Goal: Task Accomplishment & Management: Use online tool/utility

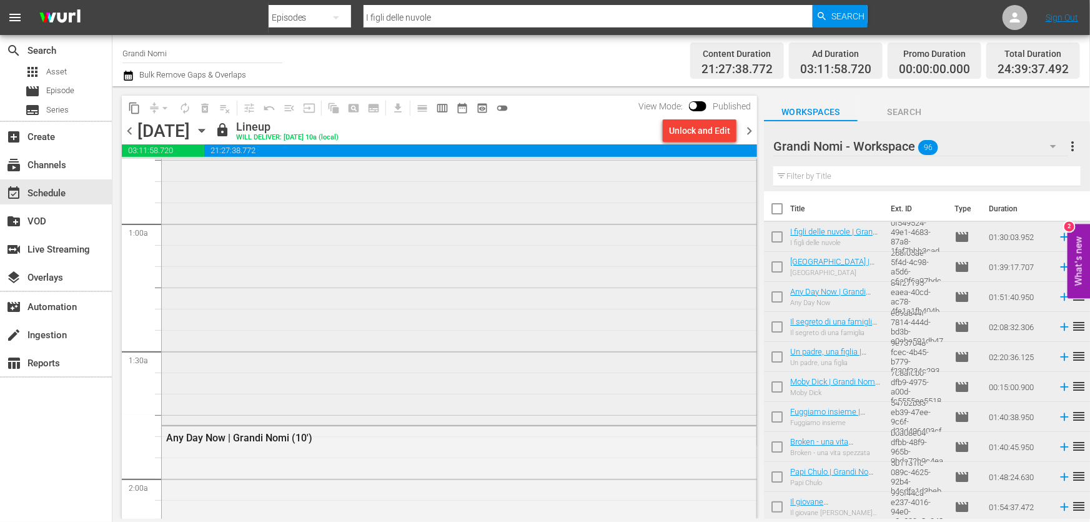
scroll to position [340, 0]
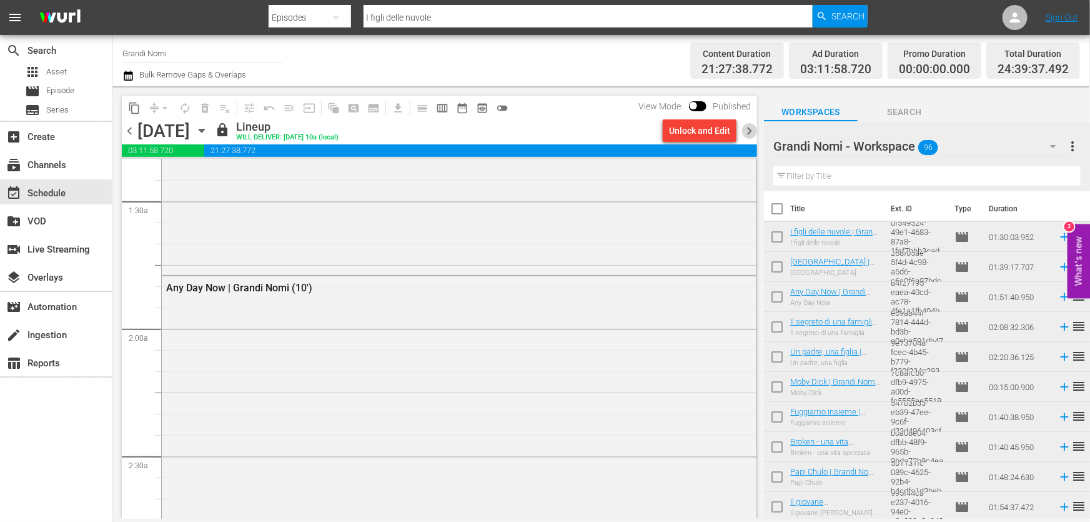
click at [748, 134] on span "chevron_right" at bounding box center [750, 131] width 16 height 16
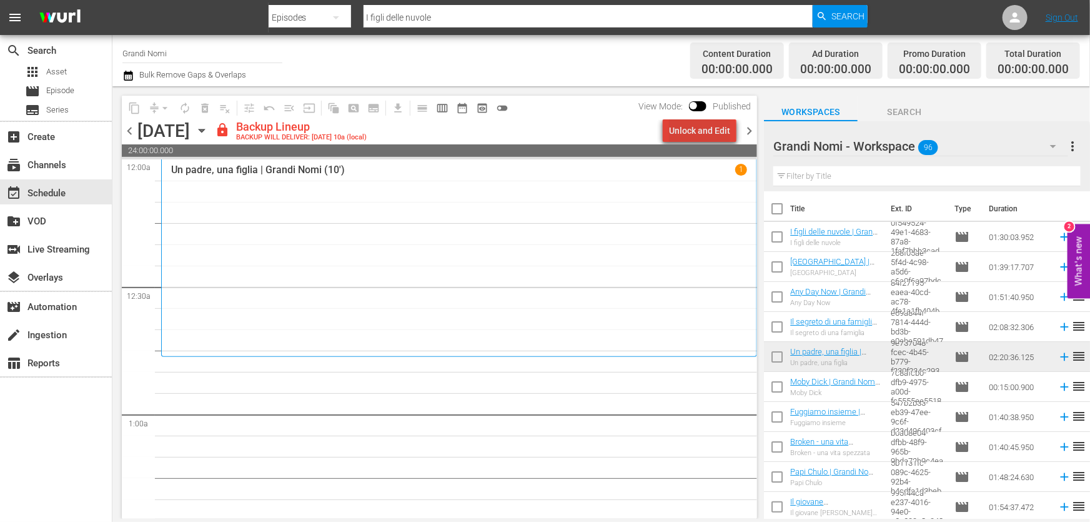
click at [706, 134] on div "Unlock and Edit" at bounding box center [699, 130] width 61 height 22
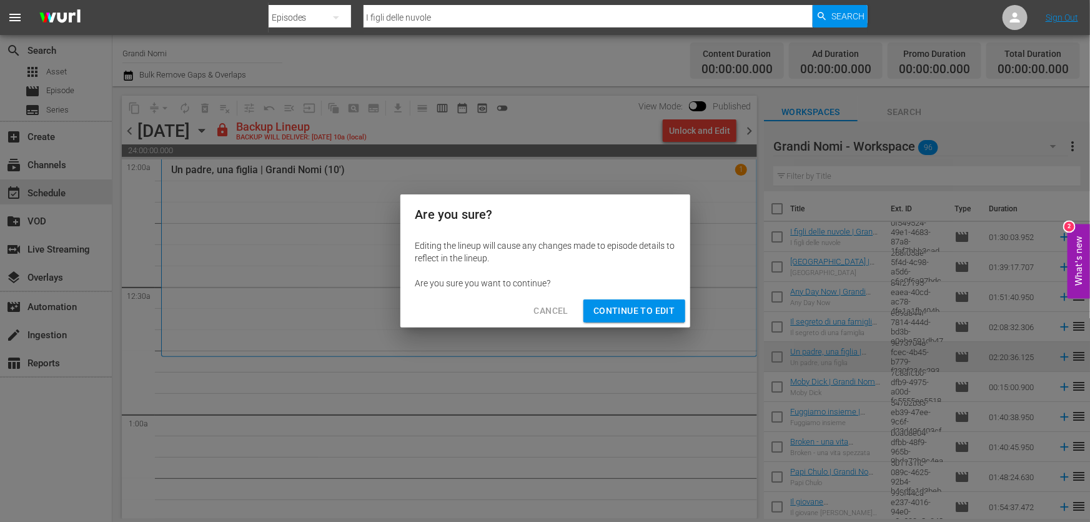
click at [643, 301] on button "Continue to Edit" at bounding box center [634, 310] width 101 height 23
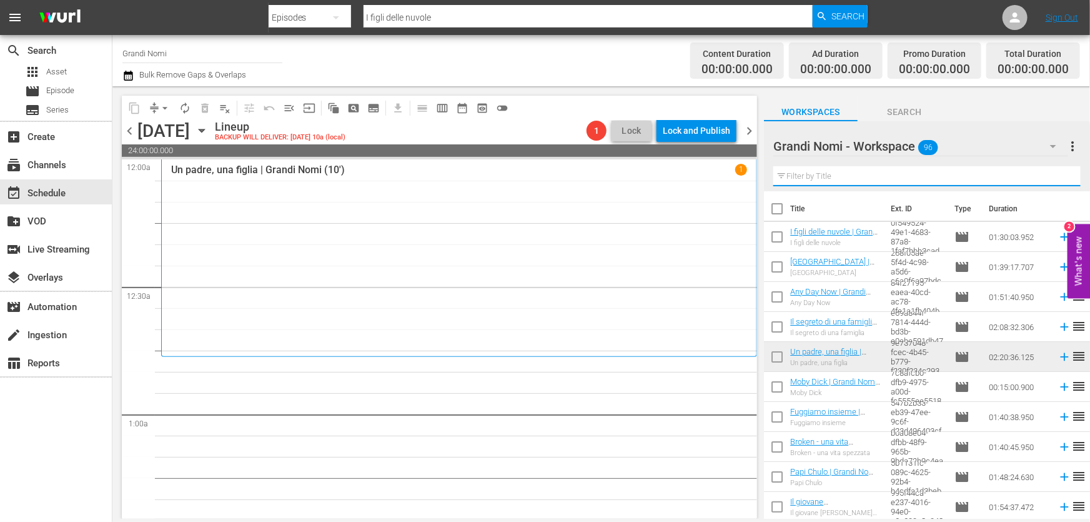
click at [845, 170] on input "text" at bounding box center [926, 176] width 307 height 20
paste input "Fast Food Nation"
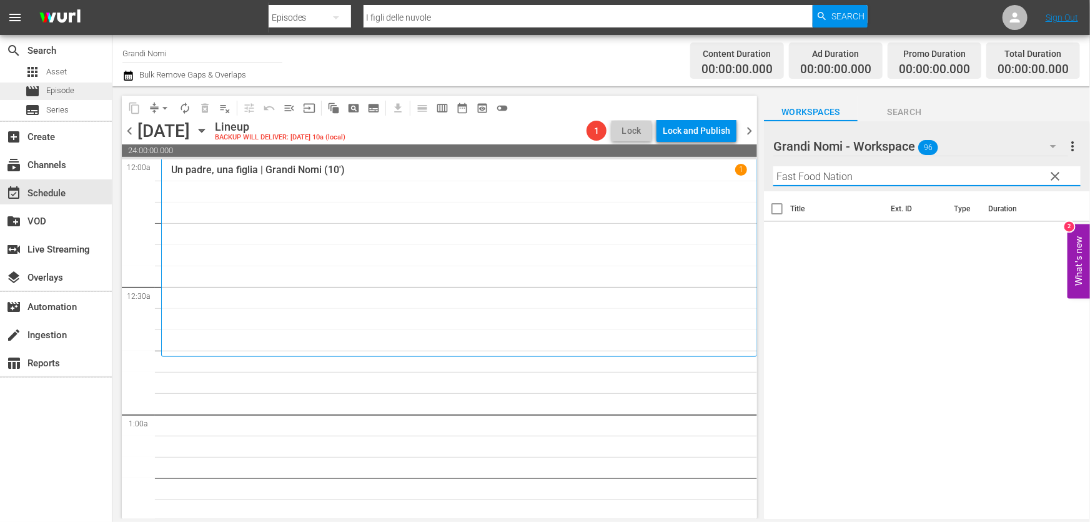
type input "Fast Food Nation"
click at [81, 84] on div "movie Episode" at bounding box center [56, 90] width 112 height 17
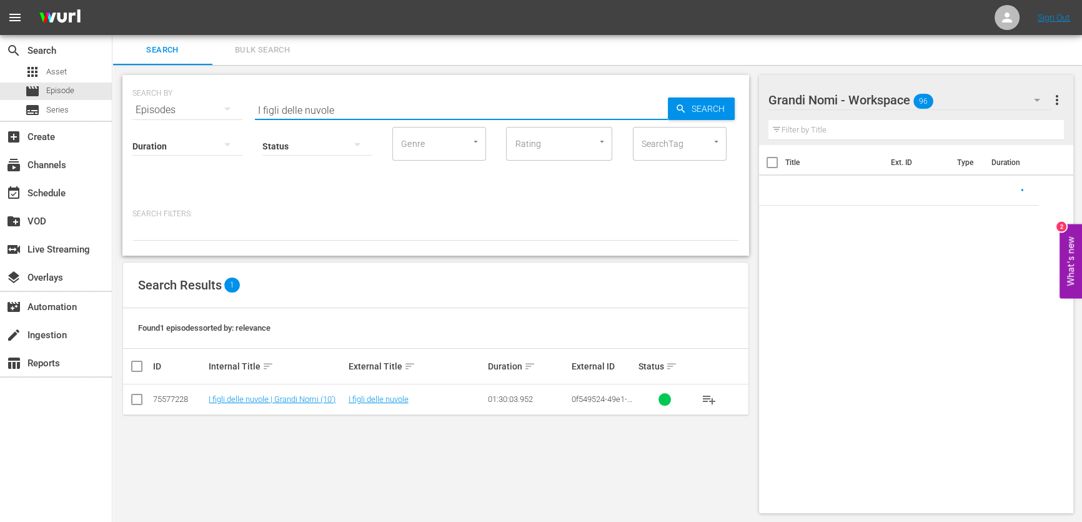
drag, startPoint x: 342, startPoint y: 109, endPoint x: 127, endPoint y: 169, distance: 223.6
click at [127, 169] on div "SEARCH BY Search By Episodes Search ID, Title, Description, Keywords, or Catego…" at bounding box center [435, 165] width 627 height 181
paste input "Fast Food Nation"
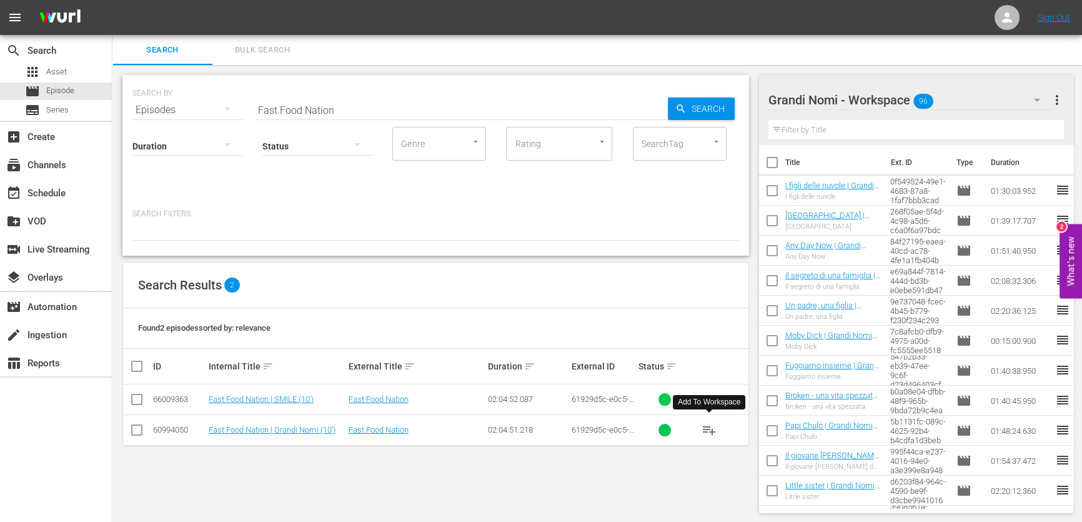
click at [701, 425] on button "playlist_add" at bounding box center [709, 430] width 30 height 30
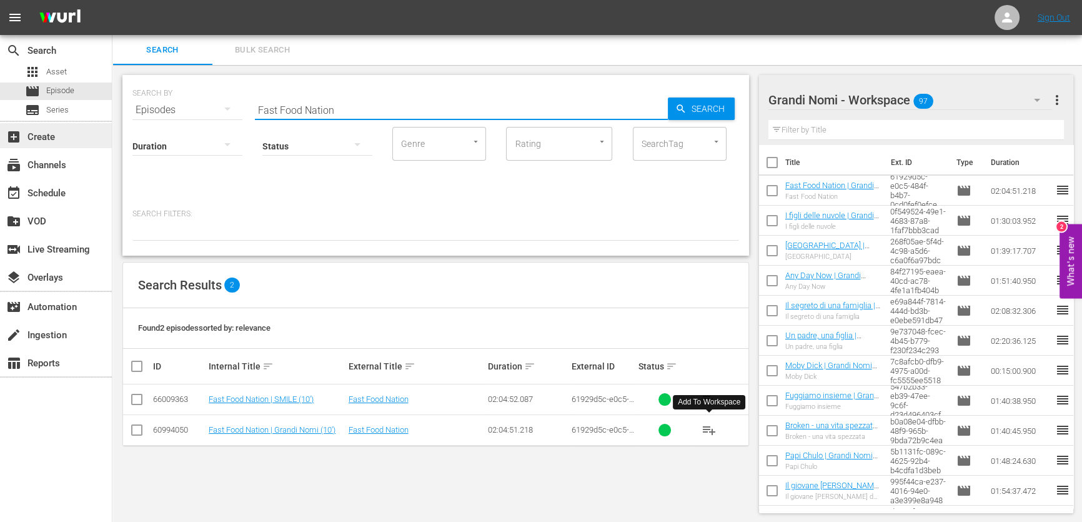
drag, startPoint x: 348, startPoint y: 113, endPoint x: 56, endPoint y: 147, distance: 294.3
click at [112, 0] on div "search Search apps Asset movie Episode subtitles Series add_box Create subscrip…" at bounding box center [597, 0] width 970 height 0
paste input "[PERSON_NAME]"
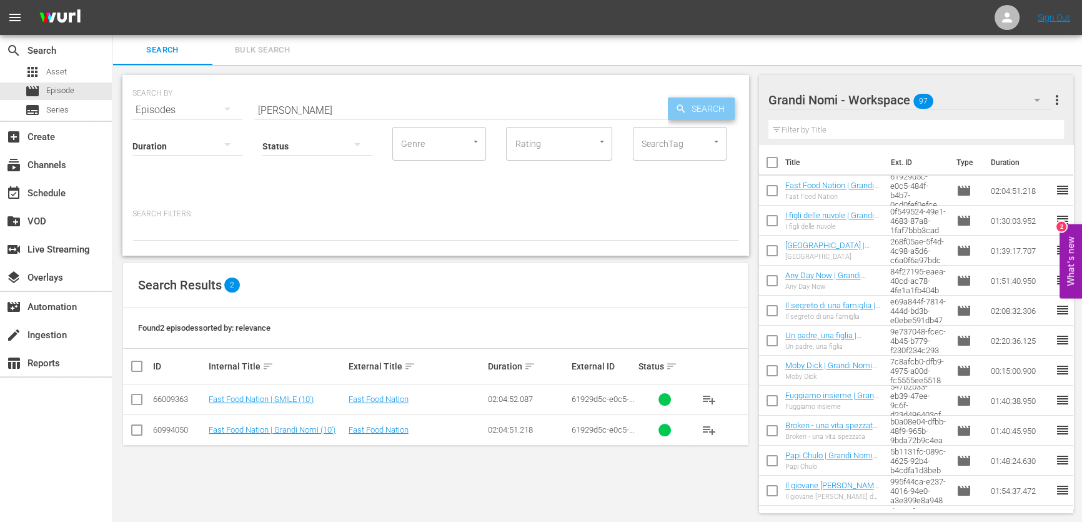
click at [694, 108] on span "Search" at bounding box center [711, 108] width 48 height 22
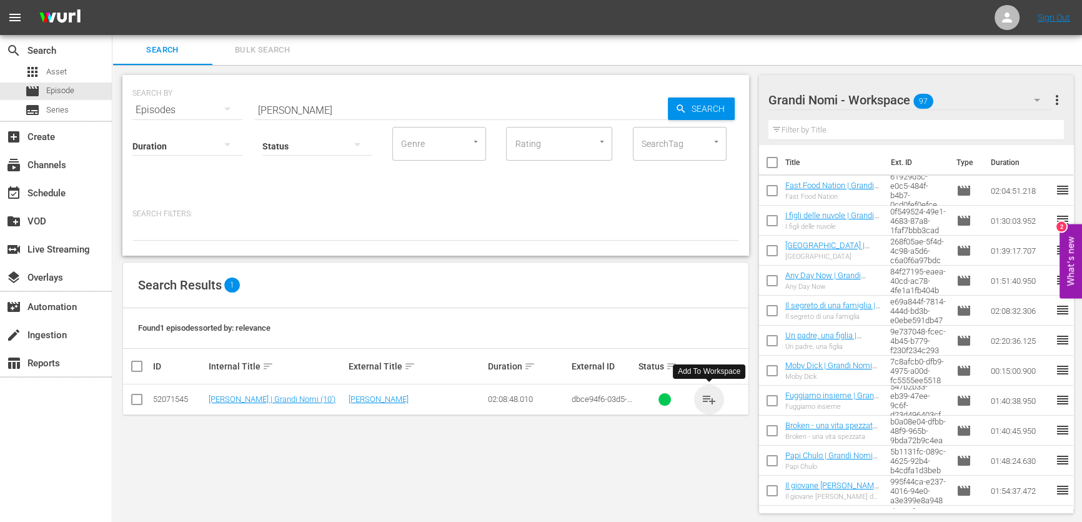
click at [708, 400] on span "playlist_add" at bounding box center [709, 399] width 15 height 15
drag, startPoint x: 301, startPoint y: 110, endPoint x: 109, endPoint y: 131, distance: 192.9
click at [112, 0] on div "search Search apps Asset movie Episode subtitles Series add_box Create subscrip…" at bounding box center [597, 0] width 970 height 0
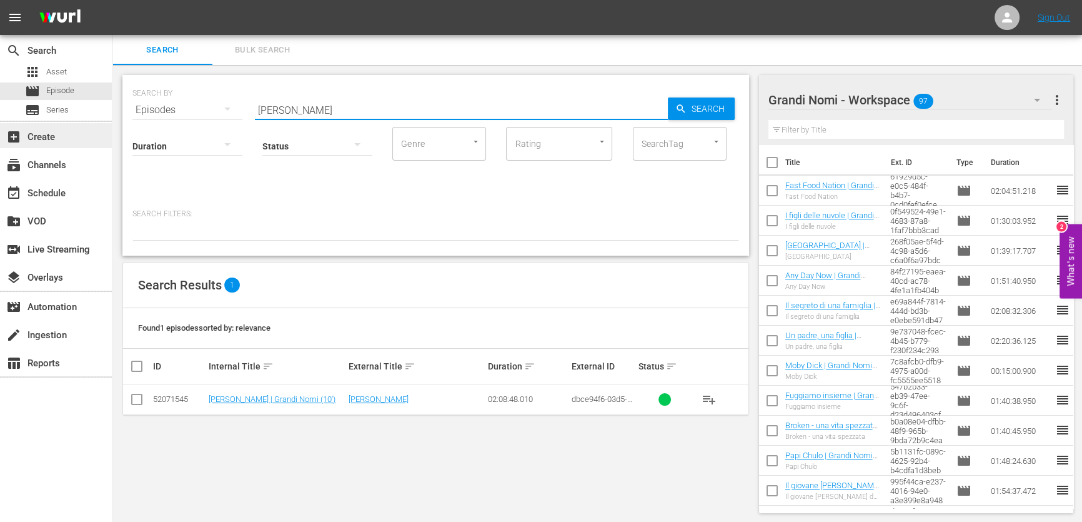
paste input "Quello che so di lei"
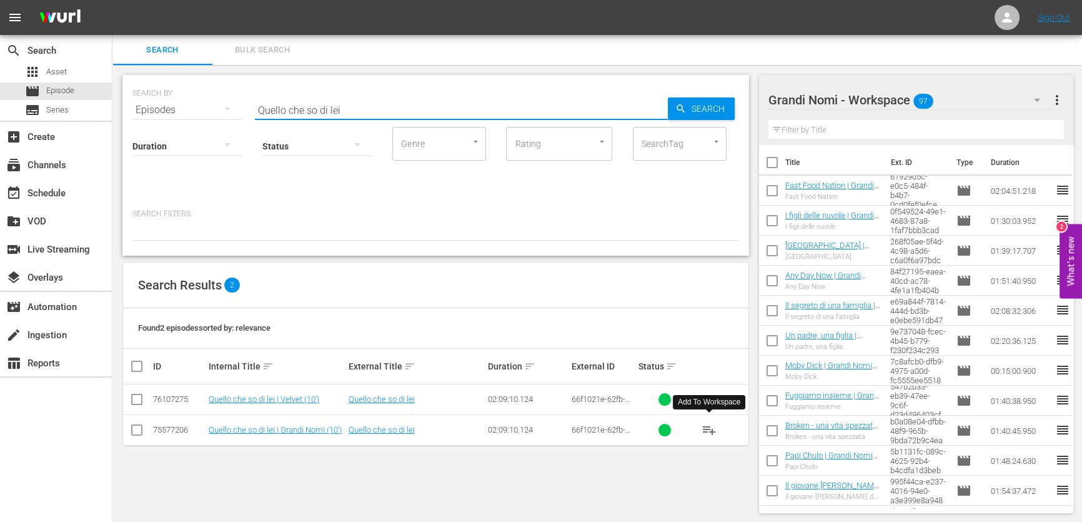
click at [707, 432] on span "playlist_add" at bounding box center [709, 429] width 15 height 15
drag, startPoint x: 357, startPoint y: 112, endPoint x: 94, endPoint y: 147, distance: 265.4
click at [115, 143] on div "SEARCH BY Search By Episodes Search ID, Title, Description, Keywords, or Catego…" at bounding box center [435, 294] width 647 height 458
paste input "Me Without You"
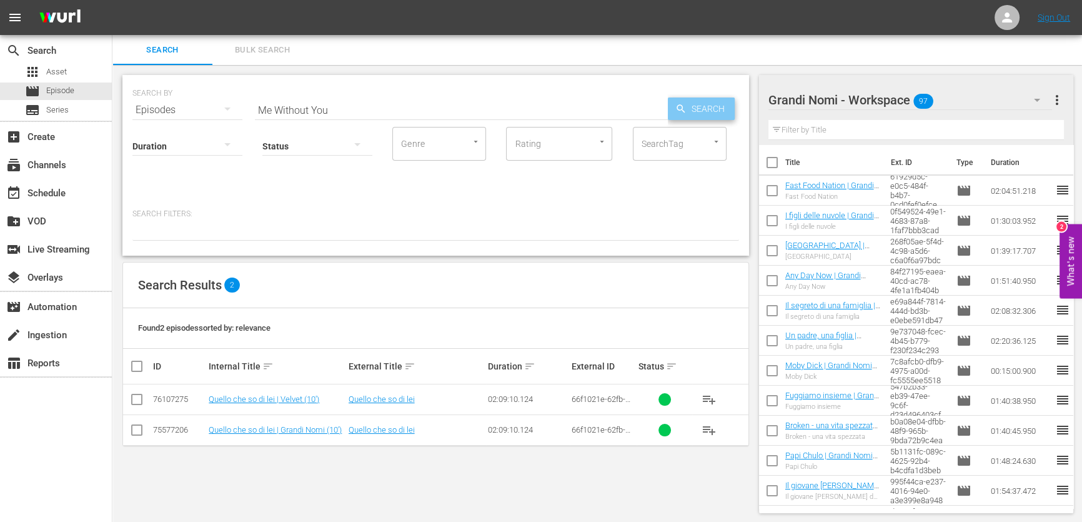
click at [712, 112] on span "Search" at bounding box center [711, 108] width 48 height 22
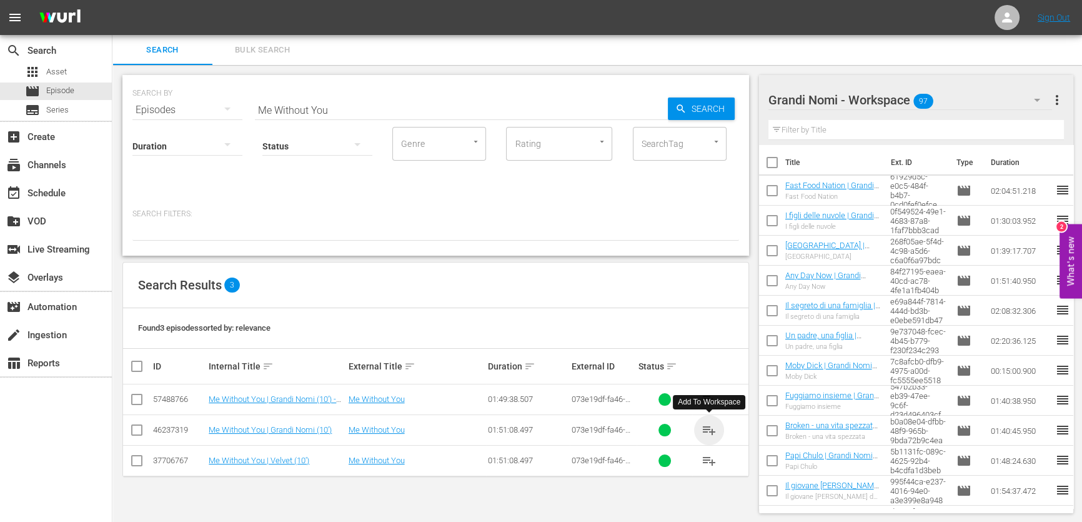
click at [708, 434] on span "playlist_add" at bounding box center [709, 429] width 15 height 15
drag, startPoint x: 360, startPoint y: 106, endPoint x: 19, endPoint y: 146, distance: 343.4
click at [112, 0] on div "search Search apps Asset movie Episode subtitles Series add_box Create subscrip…" at bounding box center [597, 0] width 970 height 0
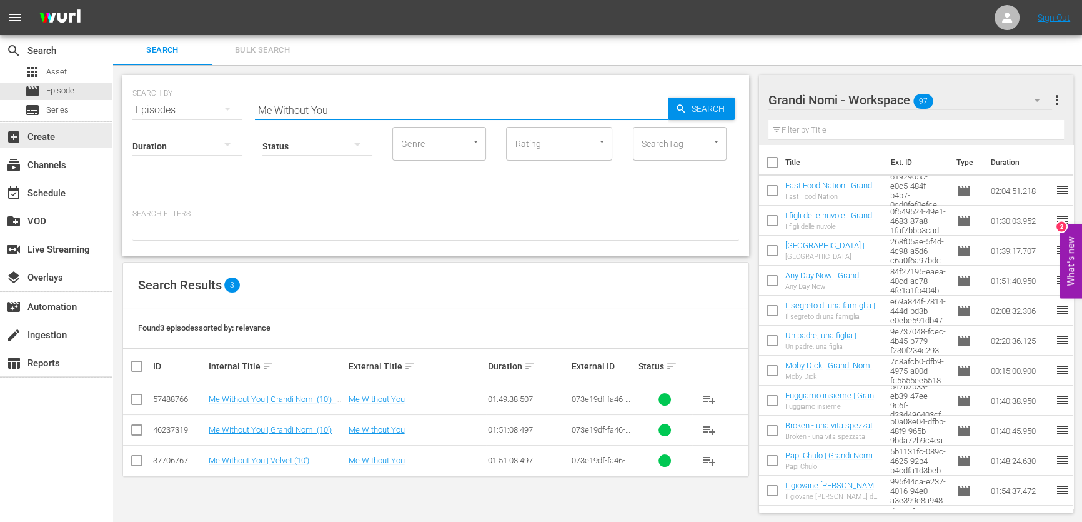
paste input "Life (2015)"
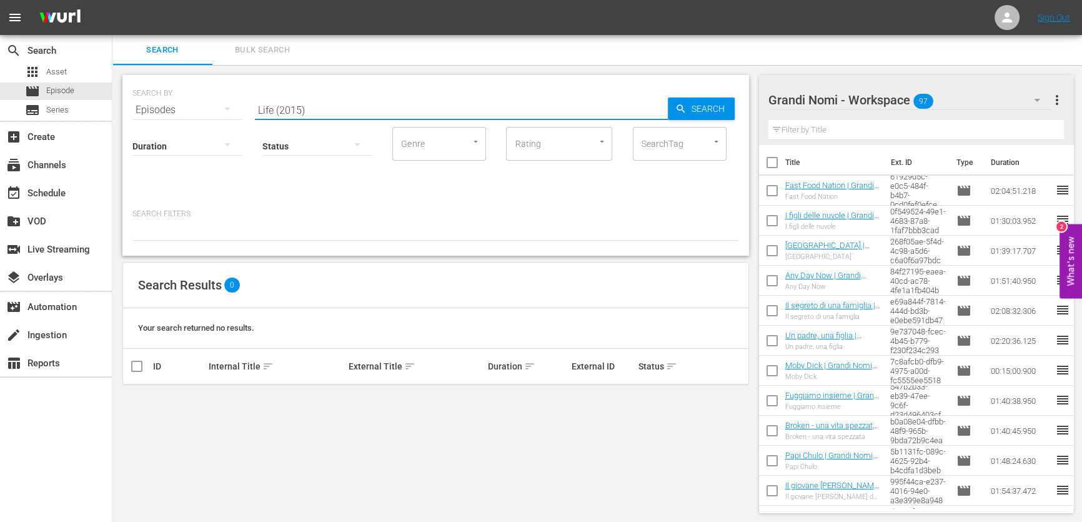
drag, startPoint x: 275, startPoint y: 112, endPoint x: 480, endPoint y: 141, distance: 207.5
click at [480, 141] on div "SEARCH BY Search By Episodes Search ID, Title, Description, Keywords, or Catego…" at bounding box center [435, 165] width 627 height 181
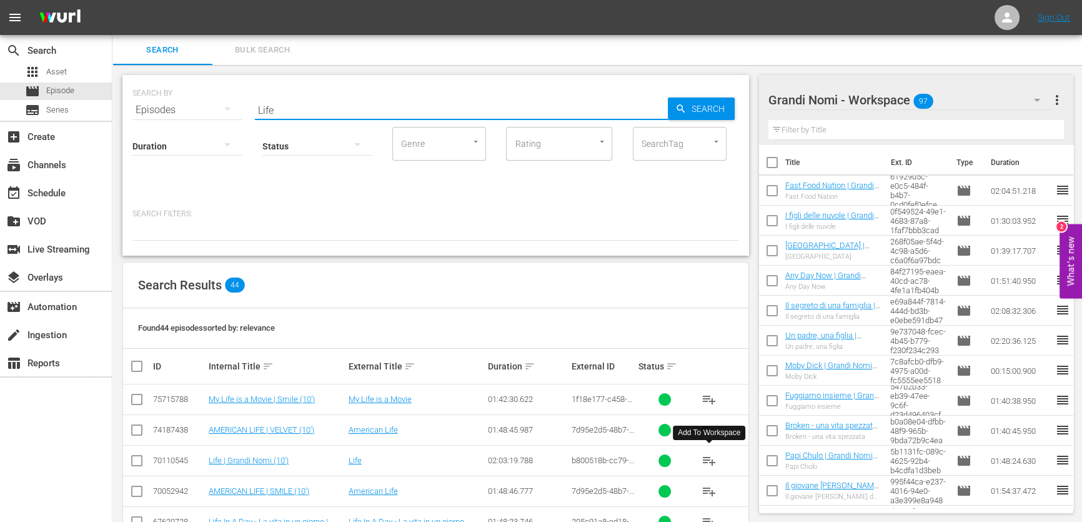
click at [715, 454] on span "playlist_add" at bounding box center [709, 460] width 15 height 15
drag, startPoint x: 332, startPoint y: 107, endPoint x: 41, endPoint y: 144, distance: 292.9
click at [112, 0] on div "search Search apps Asset movie Episode subtitles Series add_box Create subscrip…" at bounding box center [597, 0] width 970 height 0
paste input "I diari della motocicletta"
click at [703, 102] on span "Search" at bounding box center [711, 108] width 48 height 22
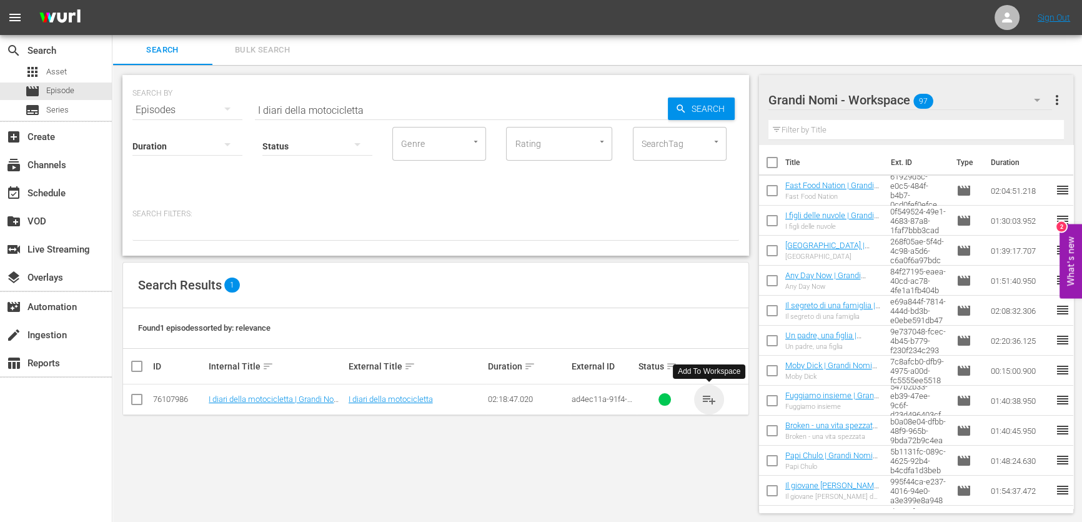
click at [707, 399] on span "playlist_add" at bounding box center [709, 399] width 15 height 15
drag, startPoint x: 360, startPoint y: 111, endPoint x: 5, endPoint y: 154, distance: 357.4
click at [112, 0] on div "search Search apps Asset movie Episode subtitles Series add_box Create subscrip…" at bounding box center [597, 0] width 970 height 0
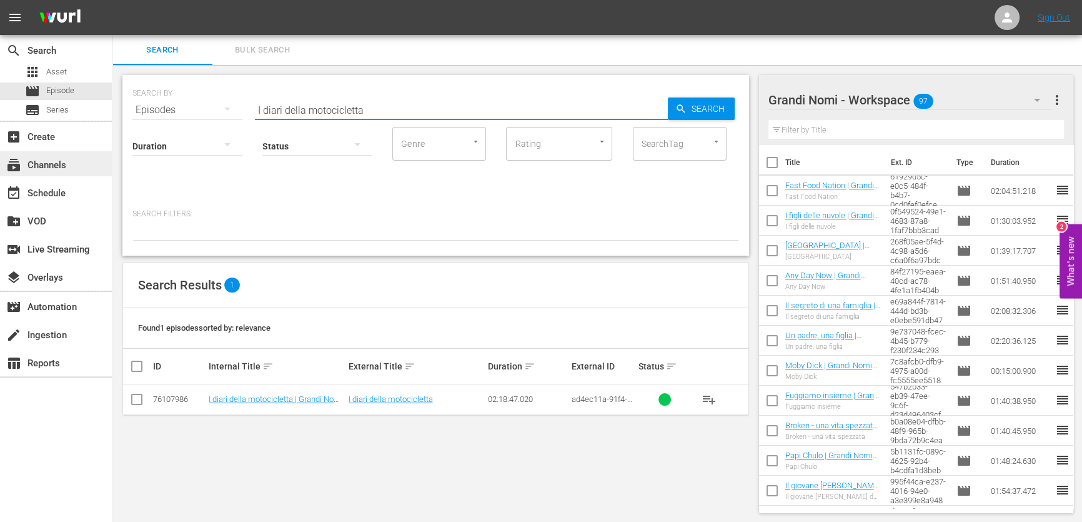
paste input "Oltre la notte"
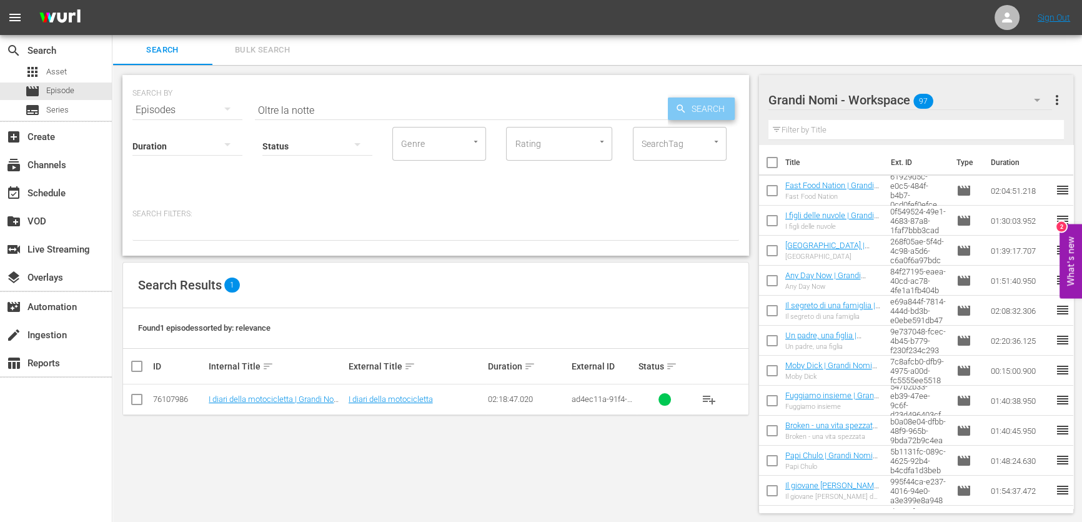
click at [693, 112] on span "Search" at bounding box center [711, 108] width 48 height 22
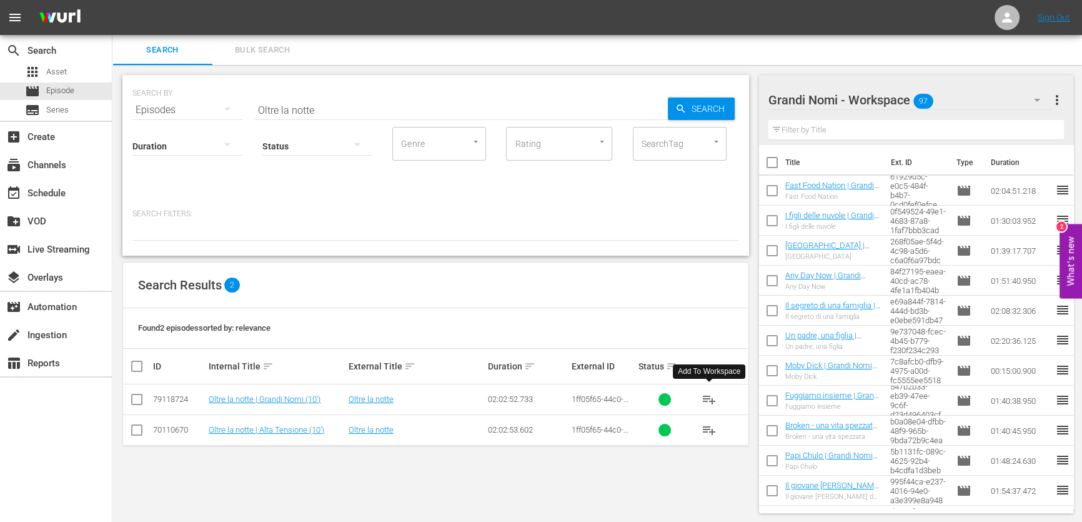
click at [710, 399] on span "playlist_add" at bounding box center [709, 399] width 15 height 15
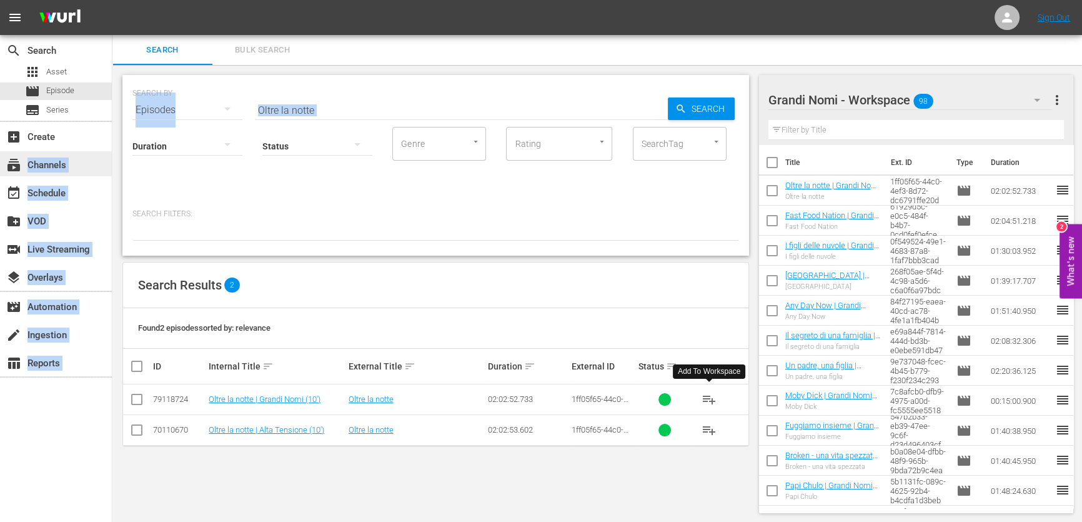
drag, startPoint x: 342, startPoint y: 116, endPoint x: 42, endPoint y: 169, distance: 303.9
click at [112, 0] on div "search Search apps Asset movie Episode subtitles Series add_box Create subscrip…" at bounding box center [597, 0] width 970 height 0
click at [272, 109] on input "Oltre la notte" at bounding box center [461, 110] width 413 height 30
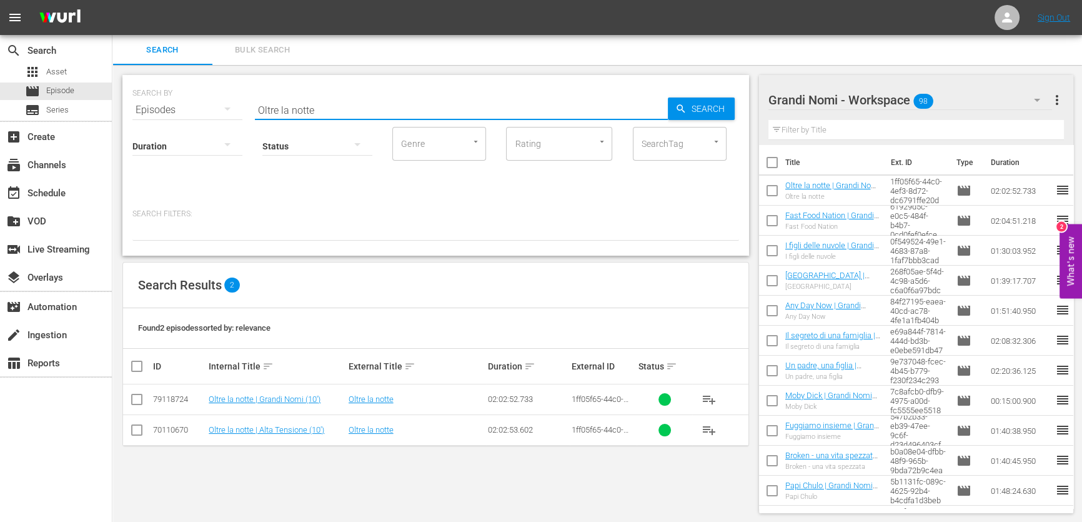
click at [272, 109] on input "Oltre la notte" at bounding box center [461, 110] width 413 height 30
click at [274, 111] on input "Oltre la notte" at bounding box center [461, 110] width 413 height 30
paste input "e Collin"
type input "Oltre le Colline"
click at [722, 393] on button "playlist_add" at bounding box center [709, 399] width 30 height 30
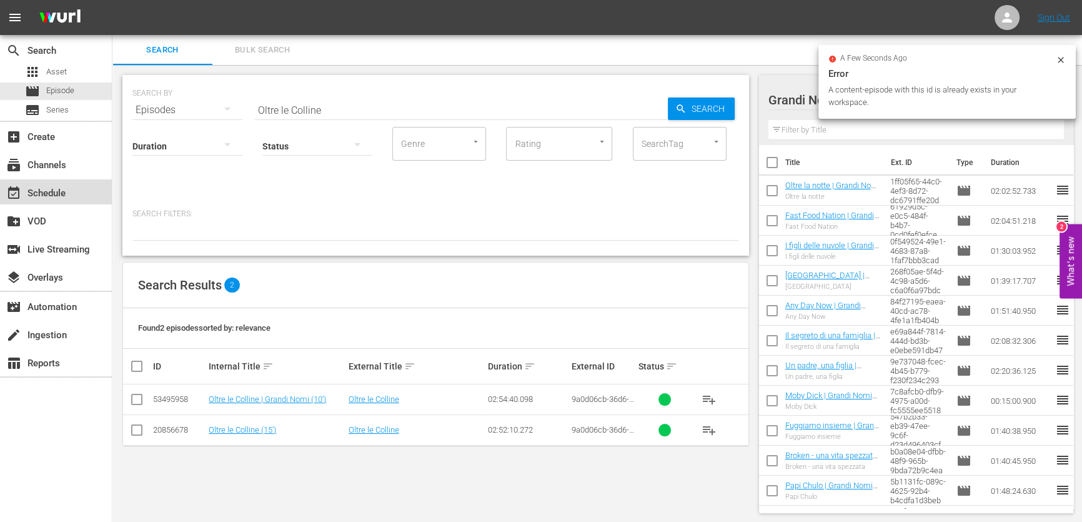
click at [70, 194] on div "event_available Schedule" at bounding box center [56, 191] width 112 height 25
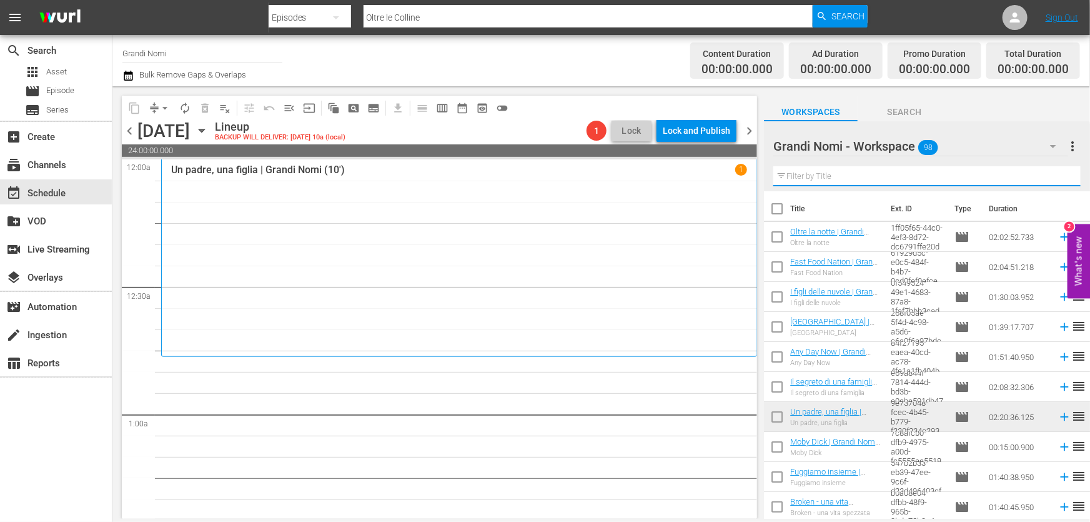
click at [915, 179] on input "text" at bounding box center [926, 176] width 307 height 20
paste input "Fast Food Nation"
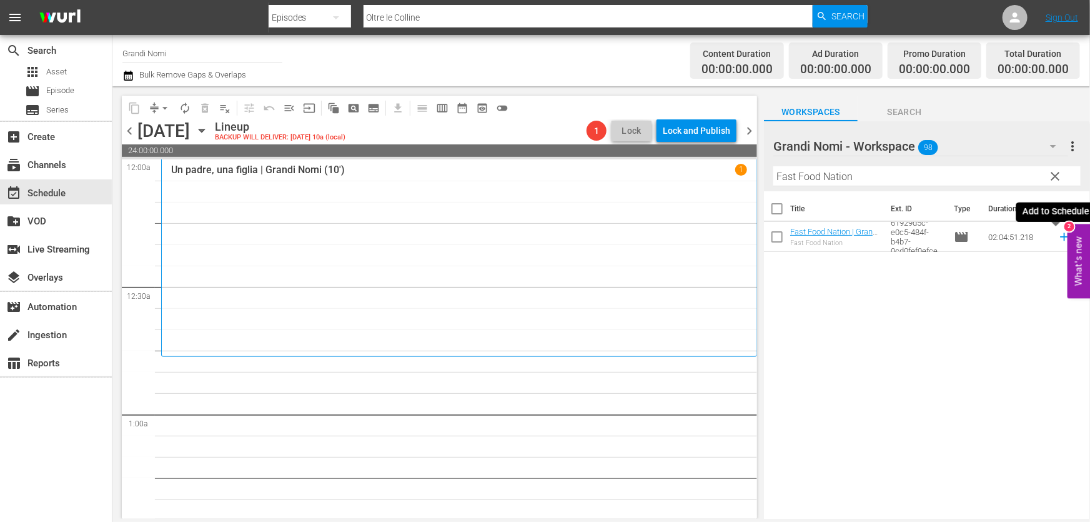
click at [1058, 238] on icon at bounding box center [1065, 237] width 14 height 14
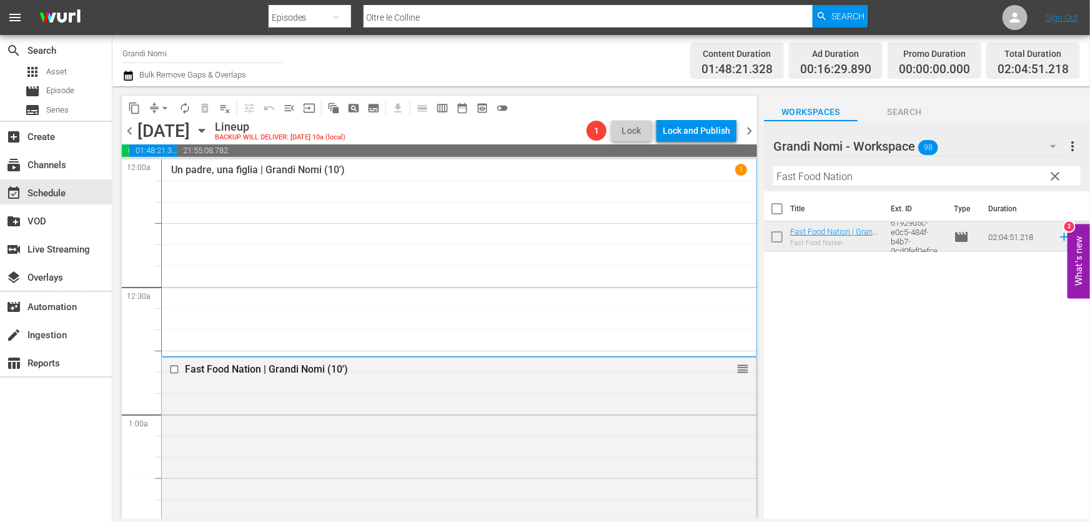
drag, startPoint x: 955, startPoint y: 179, endPoint x: 509, endPoint y: 231, distance: 449.1
click at [522, 229] on div "content_copy compress arrow_drop_down autorenew_outlined delete_forever_outline…" at bounding box center [601, 302] width 978 height 432
paste input "[PERSON_NAME]"
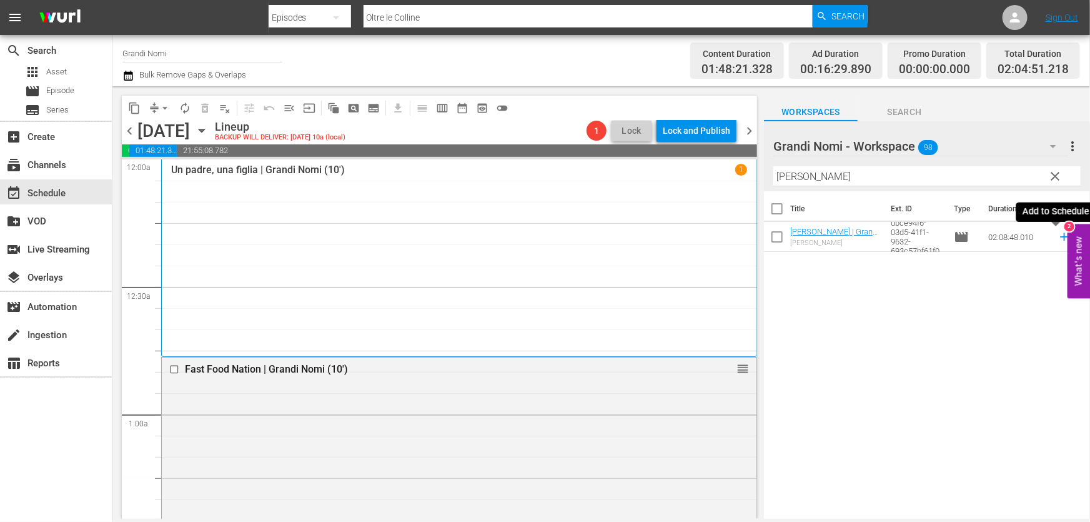
click at [1058, 237] on icon at bounding box center [1065, 237] width 14 height 14
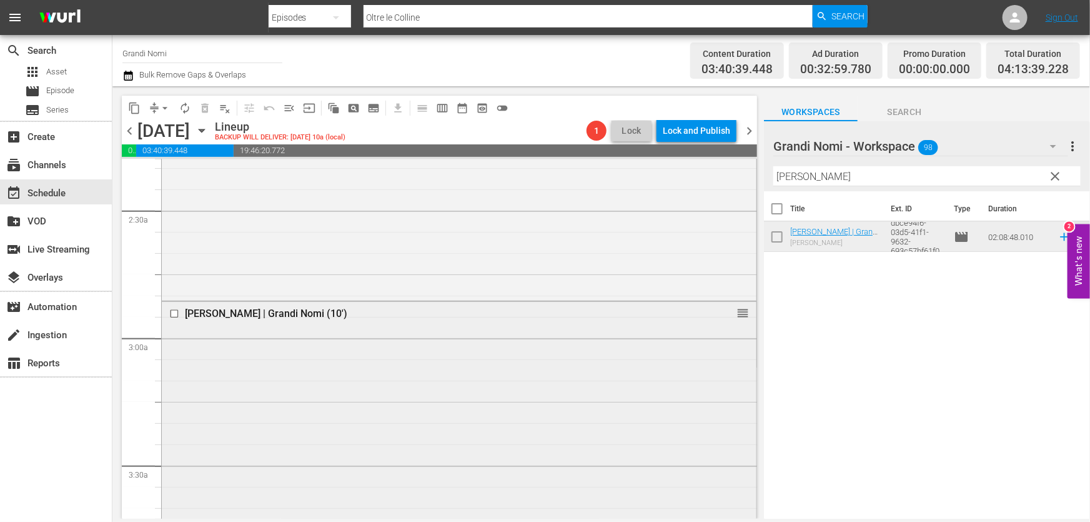
scroll to position [738, 0]
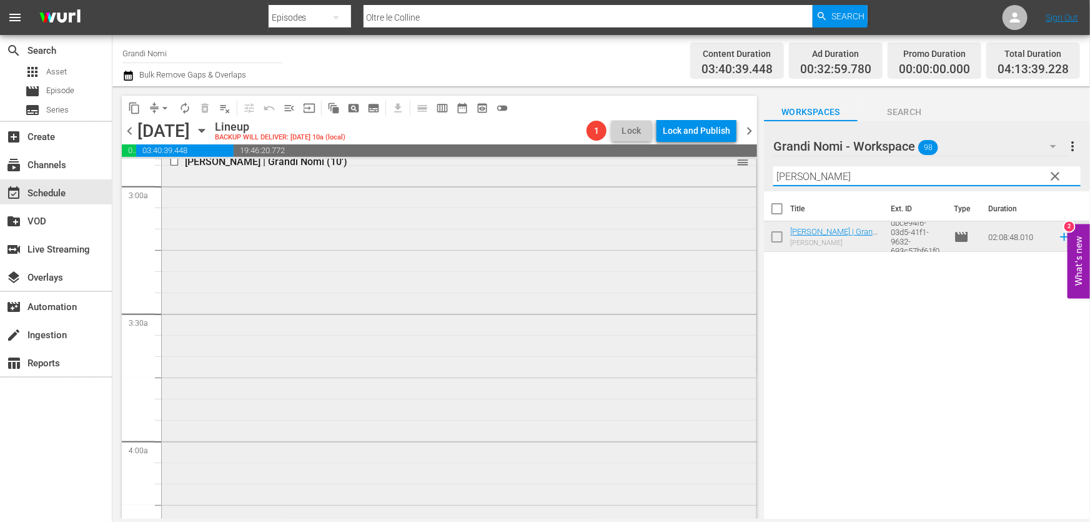
drag, startPoint x: 970, startPoint y: 169, endPoint x: 445, endPoint y: 226, distance: 527.2
click at [585, 211] on div "content_copy compress arrow_drop_down autorenew_outlined delete_forever_outline…" at bounding box center [601, 302] width 978 height 432
paste input "I figli delle nuvole"
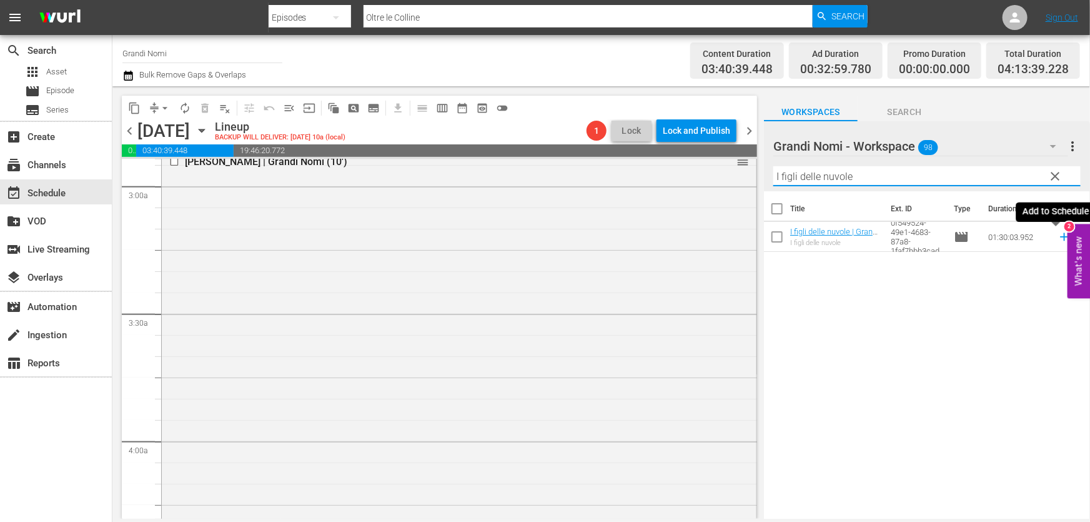
click at [1059, 237] on icon at bounding box center [1065, 237] width 14 height 14
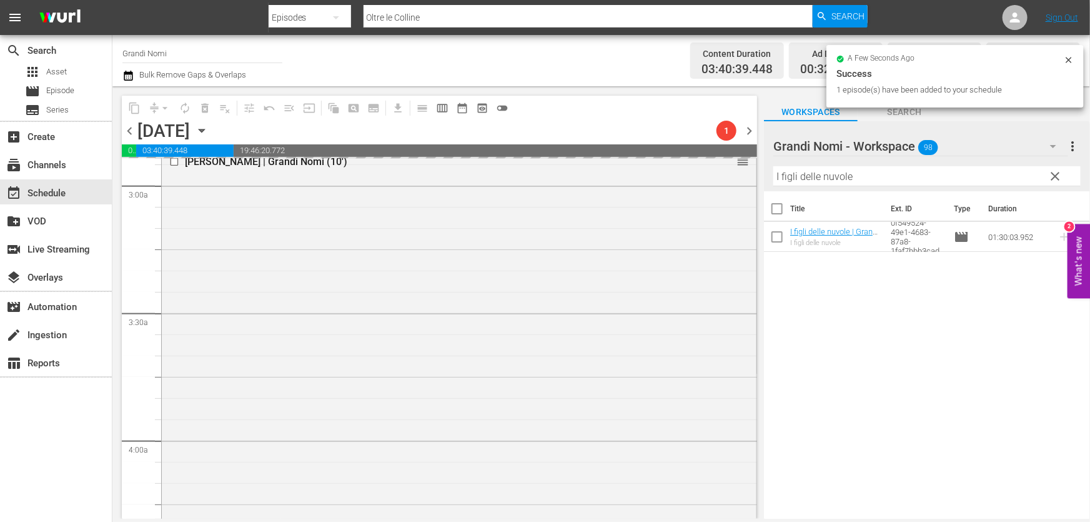
scroll to position [1079, 0]
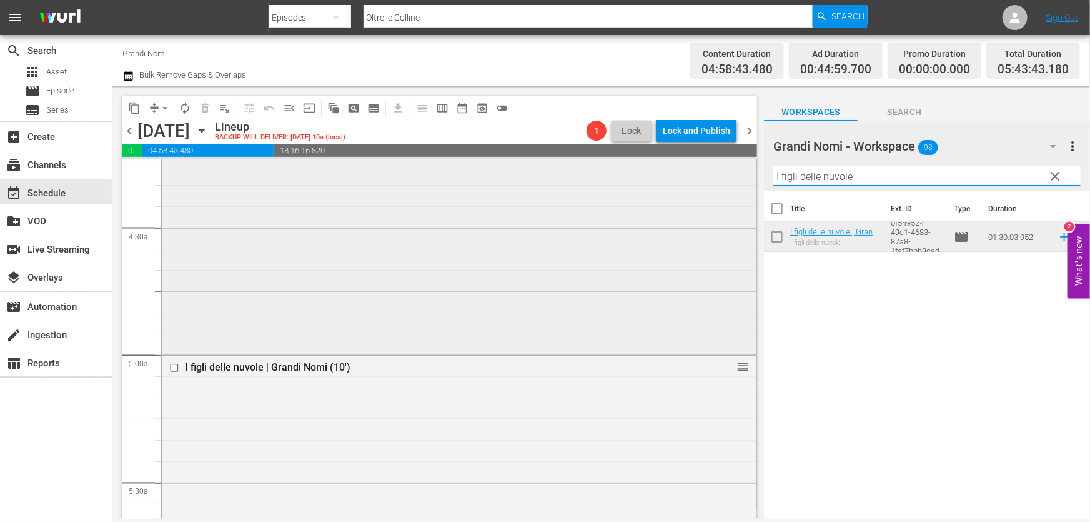
drag, startPoint x: 905, startPoint y: 178, endPoint x: 500, endPoint y: 227, distance: 407.8
click at [500, 227] on div "content_copy compress arrow_drop_down autorenew_outlined delete_forever_outline…" at bounding box center [601, 302] width 978 height 432
paste input "Siren"
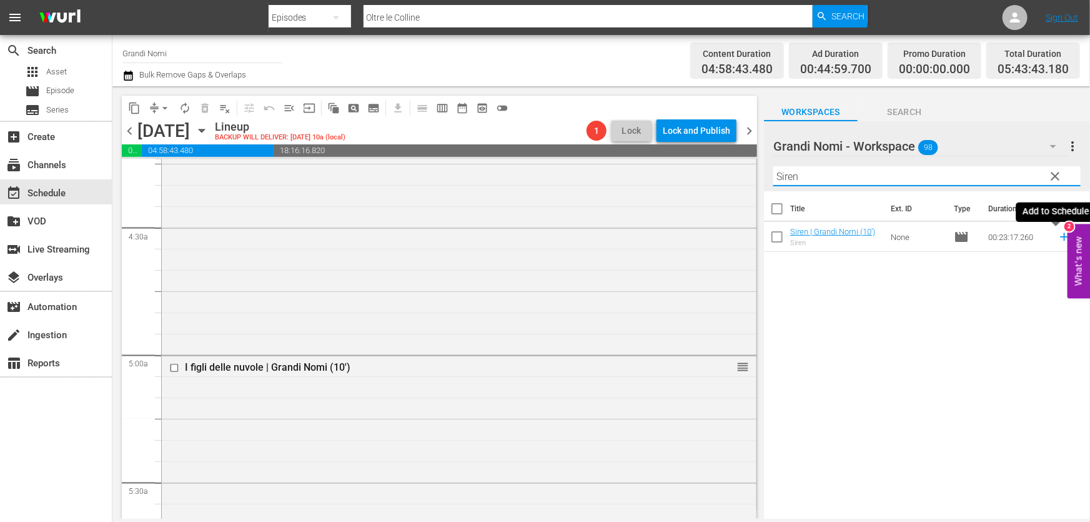
click at [1058, 236] on icon at bounding box center [1065, 237] width 14 height 14
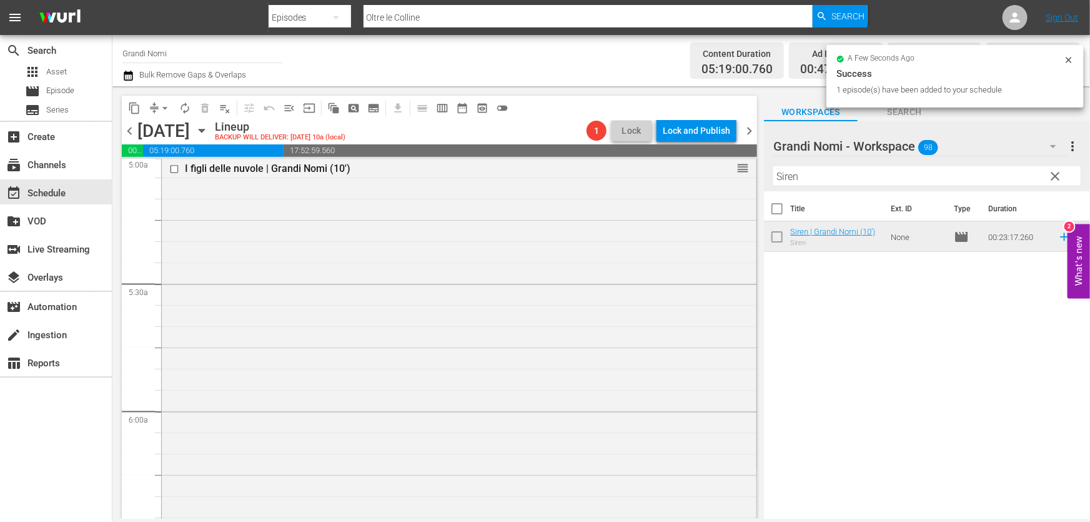
scroll to position [1476, 0]
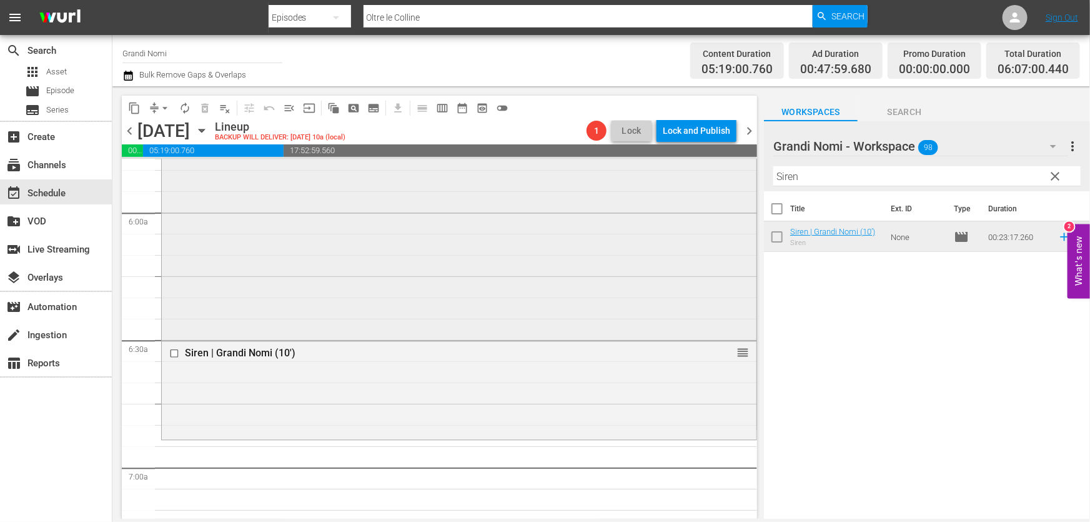
drag, startPoint x: 840, startPoint y: 179, endPoint x: 532, endPoint y: 230, distance: 311.5
click at [643, 217] on div "content_copy compress arrow_drop_down autorenew_outlined delete_forever_outline…" at bounding box center [601, 302] width 978 height 432
paste input "egreti di famiglia"
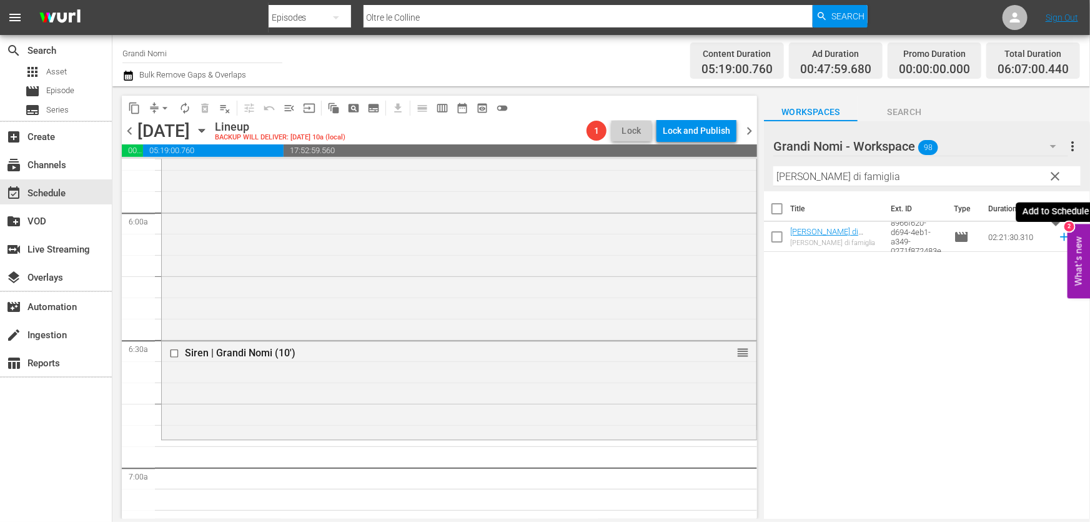
click at [1058, 242] on icon at bounding box center [1065, 237] width 14 height 14
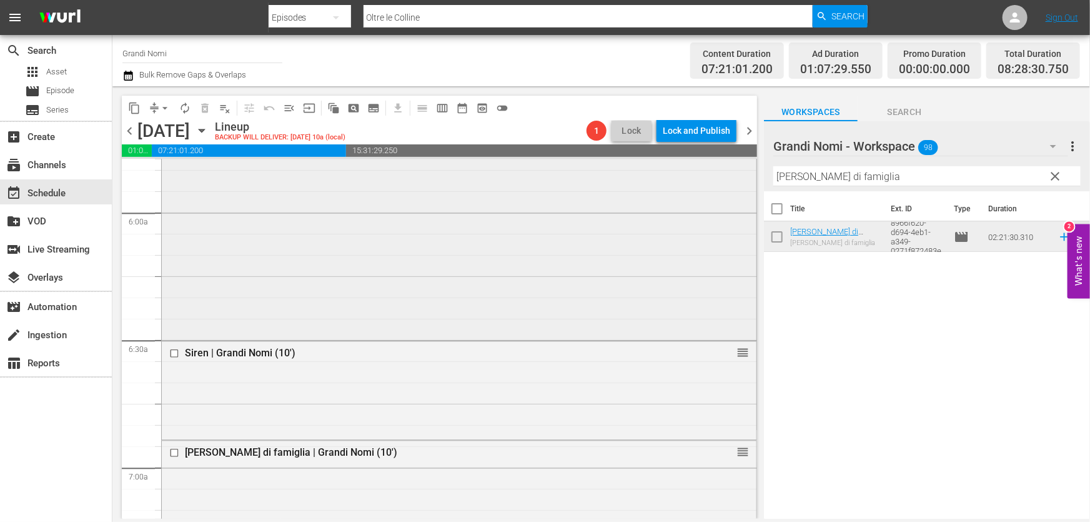
drag, startPoint x: 898, startPoint y: 176, endPoint x: 535, endPoint y: 231, distance: 367.7
click at [688, 204] on div "content_copy compress arrow_drop_down autorenew_outlined delete_forever_outline…" at bounding box center [601, 302] width 978 height 432
paste input "Quello che so di lei"
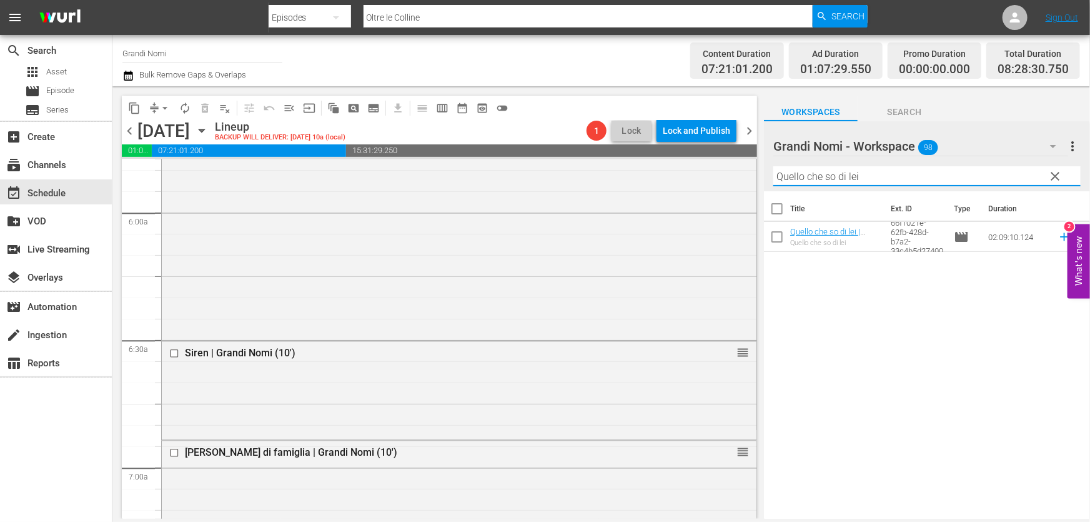
click at [1058, 235] on icon at bounding box center [1065, 237] width 14 height 14
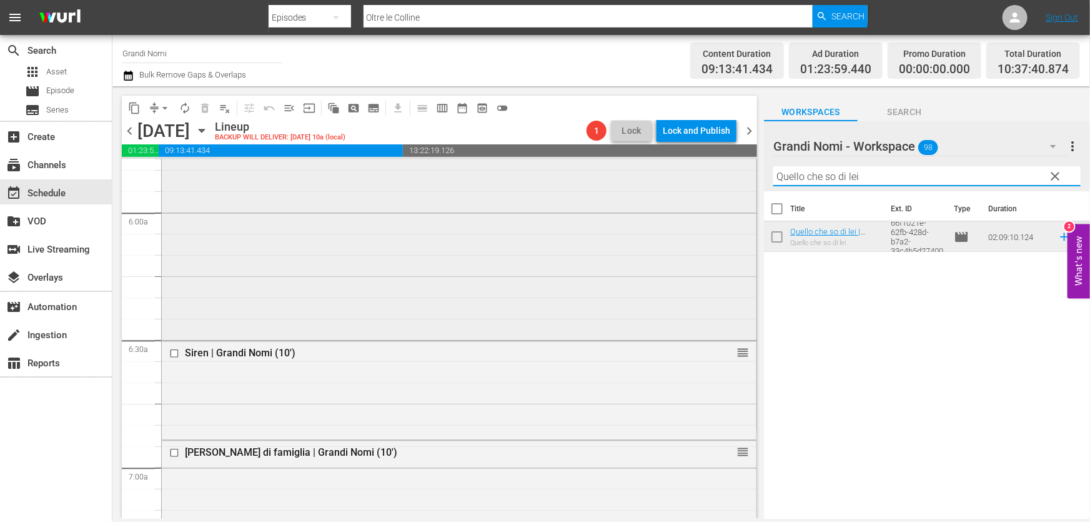
drag, startPoint x: 929, startPoint y: 171, endPoint x: 514, endPoint y: 217, distance: 417.3
click at [518, 217] on div "content_copy compress arrow_drop_down autorenew_outlined delete_forever_outline…" at bounding box center [601, 302] width 978 height 432
paste input "Me Without You"
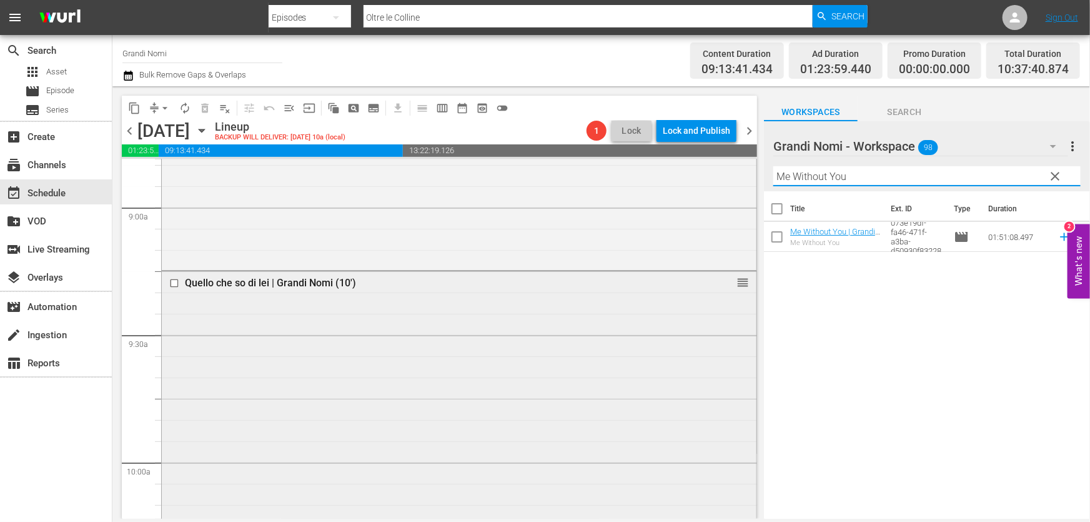
scroll to position [2328, 0]
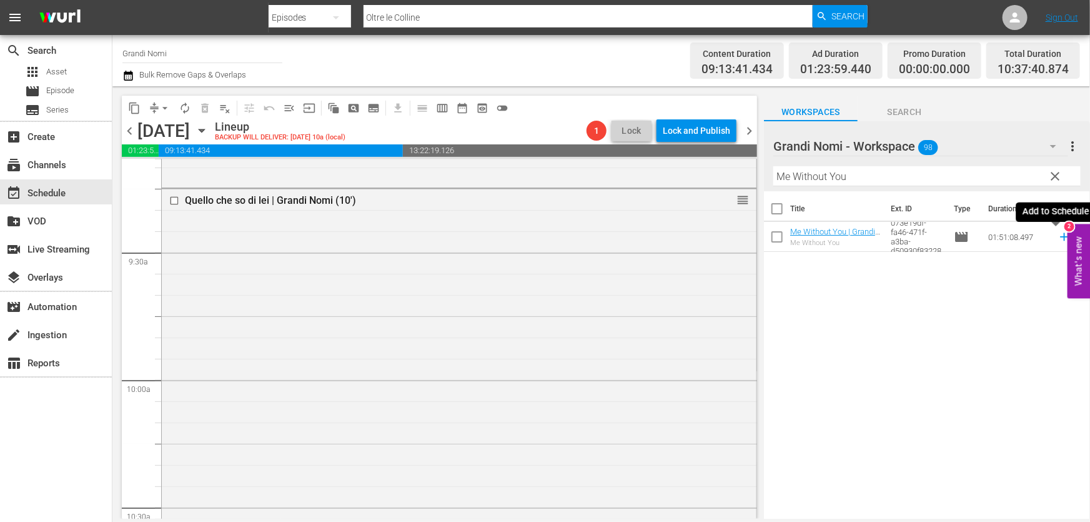
click at [1060, 236] on icon at bounding box center [1064, 237] width 8 height 8
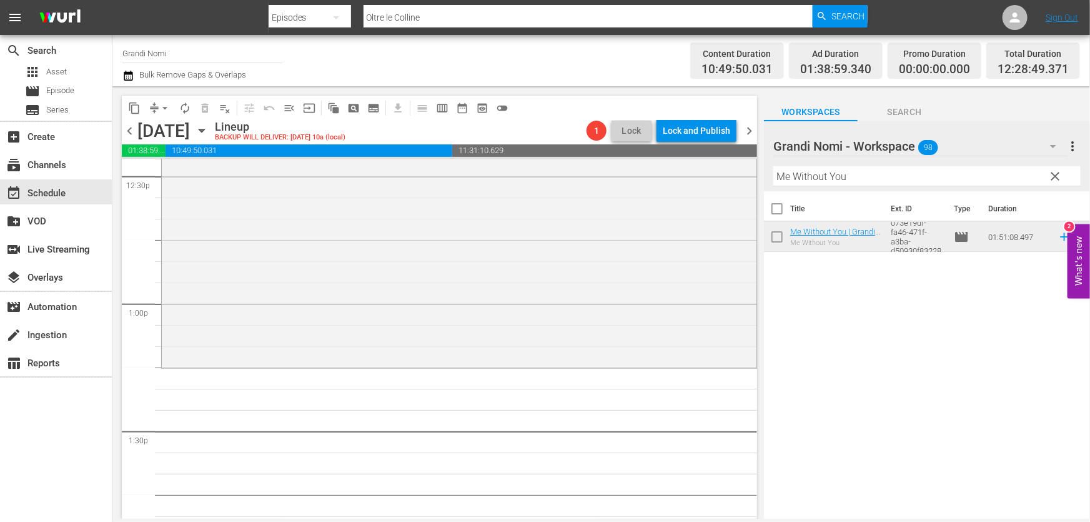
scroll to position [3294, 0]
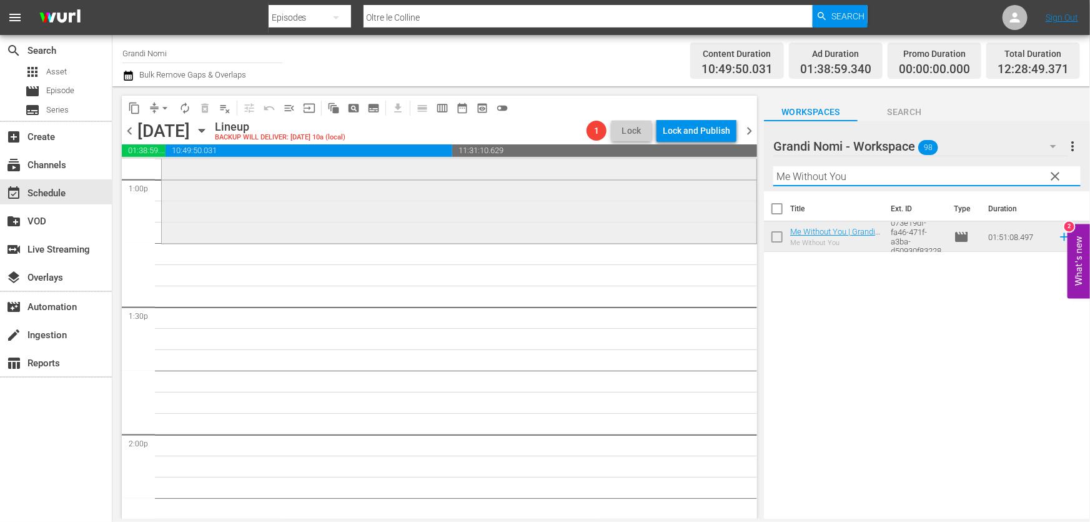
drag, startPoint x: 852, startPoint y: 180, endPoint x: 556, endPoint y: 219, distance: 298.7
click at [557, 218] on div "content_copy compress arrow_drop_down autorenew_outlined delete_forever_outline…" at bounding box center [601, 302] width 978 height 432
paste input "Renoir"
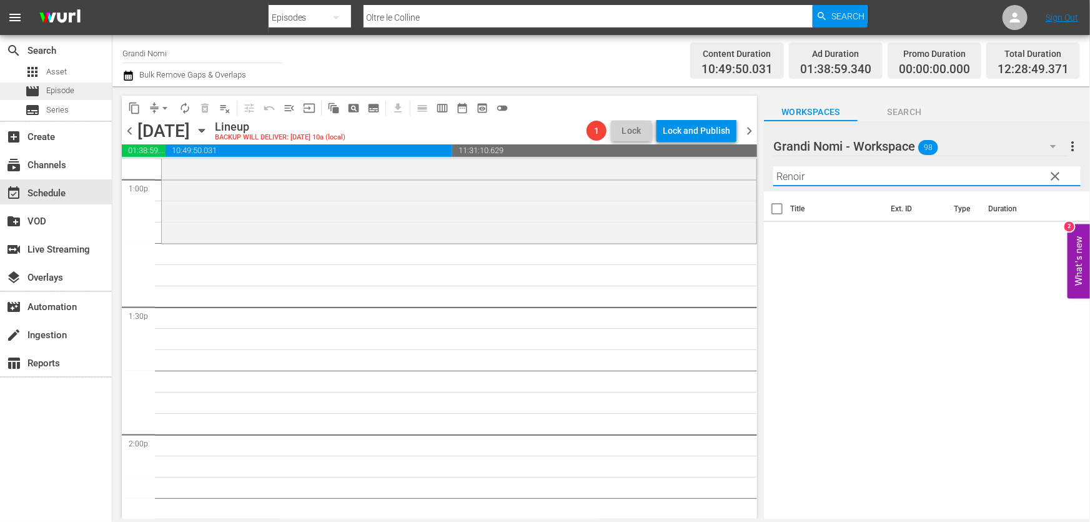
type input "Renoir"
click at [49, 95] on span "Episode" at bounding box center [60, 90] width 28 height 12
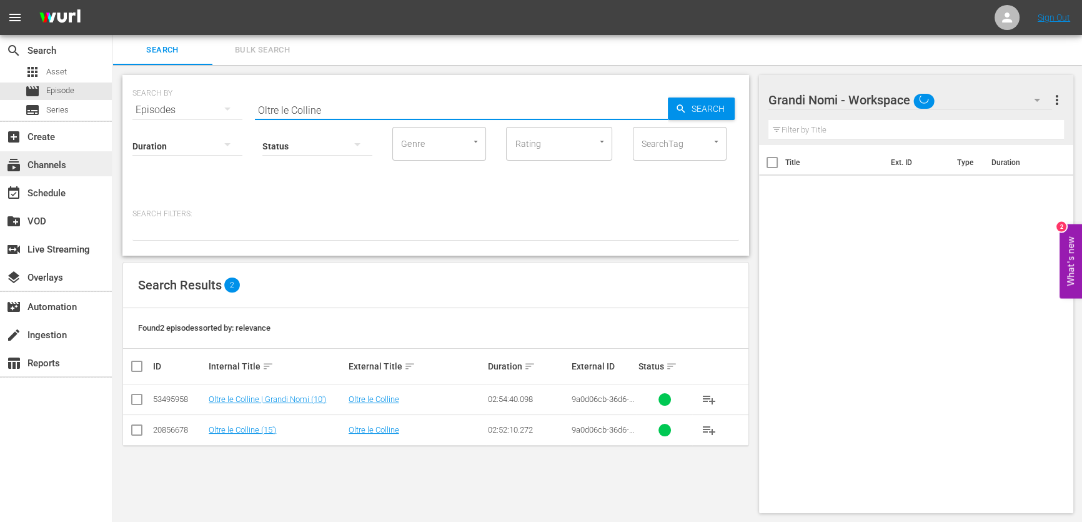
drag, startPoint x: 392, startPoint y: 112, endPoint x: 0, endPoint y: 151, distance: 393.6
click at [112, 0] on div "search Search apps Asset movie Episode subtitles Series add_box Create subscrip…" at bounding box center [597, 0] width 970 height 0
paste input "Renoir"
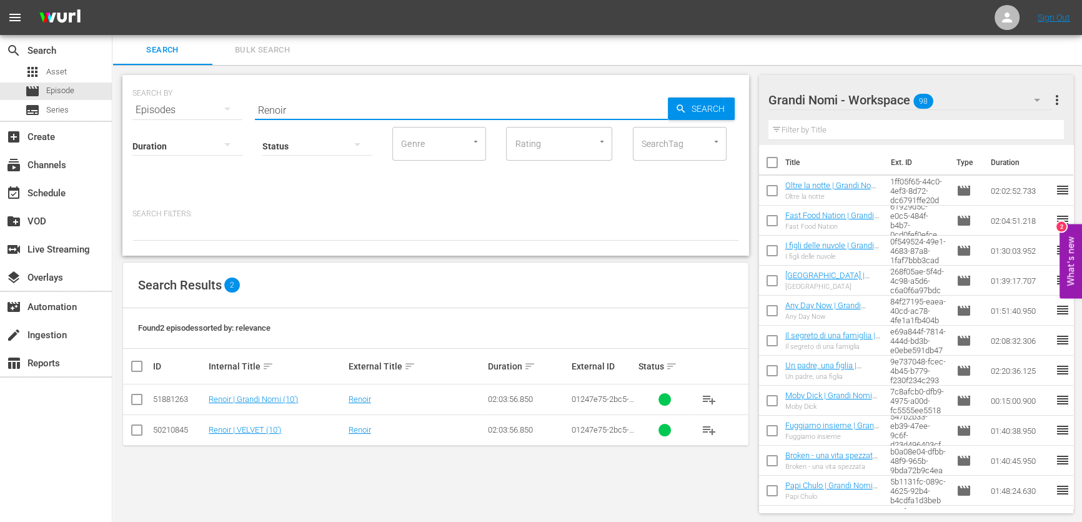
type input "Renoir"
click at [712, 399] on span "playlist_add" at bounding box center [709, 399] width 15 height 15
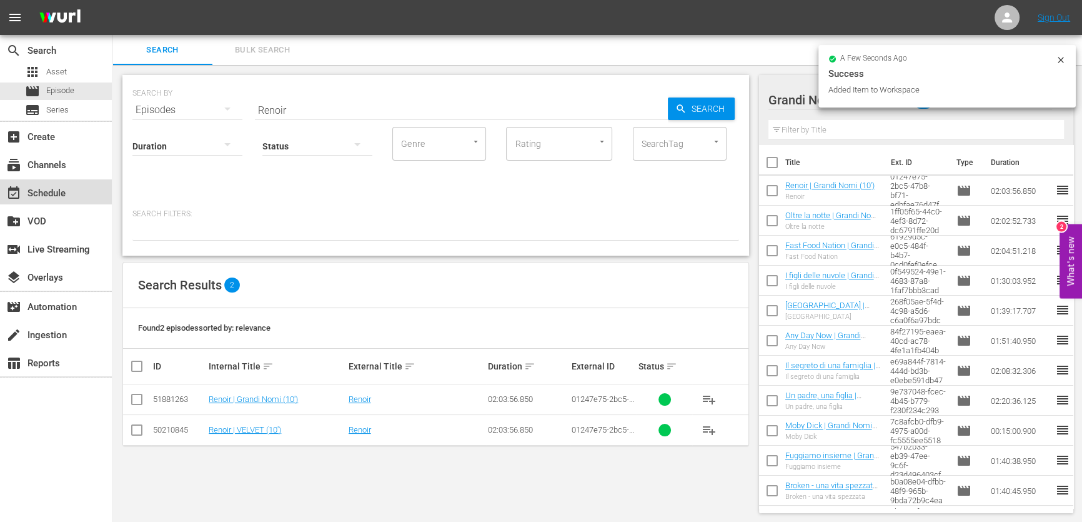
click at [65, 192] on div "event_available Schedule" at bounding box center [35, 191] width 70 height 11
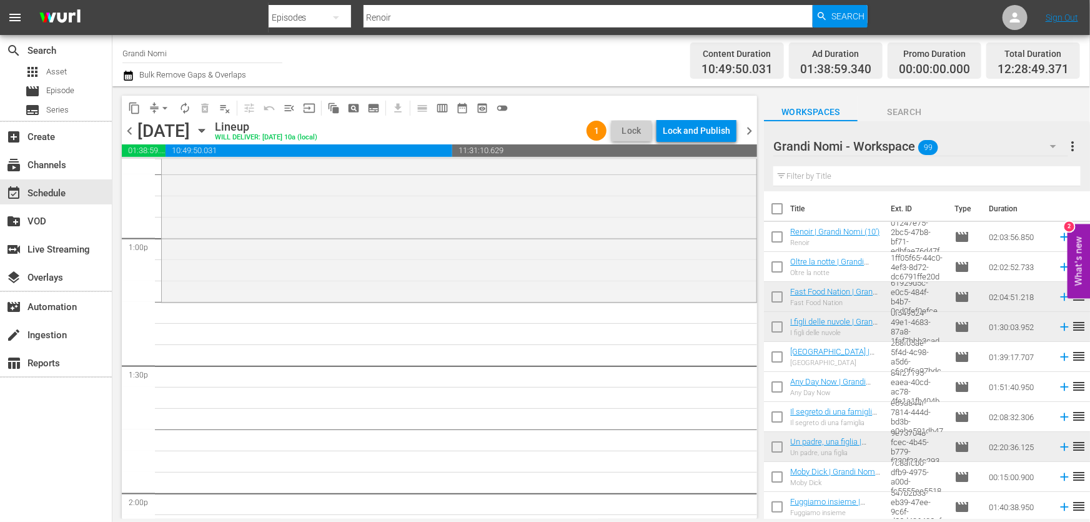
scroll to position [3237, 0]
click at [884, 181] on input "text" at bounding box center [926, 176] width 307 height 20
paste input "Renoir"
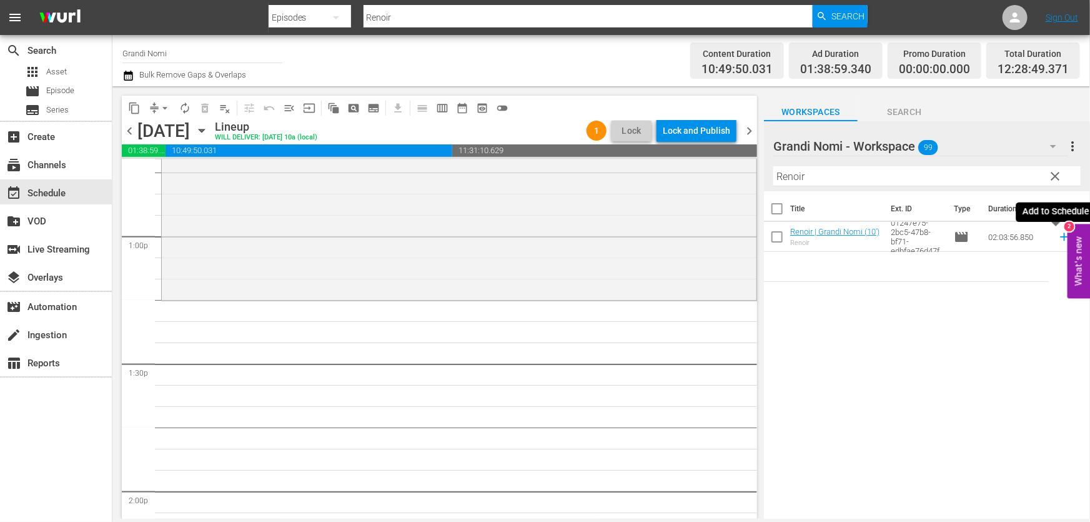
click at [1060, 237] on icon at bounding box center [1064, 237] width 8 height 8
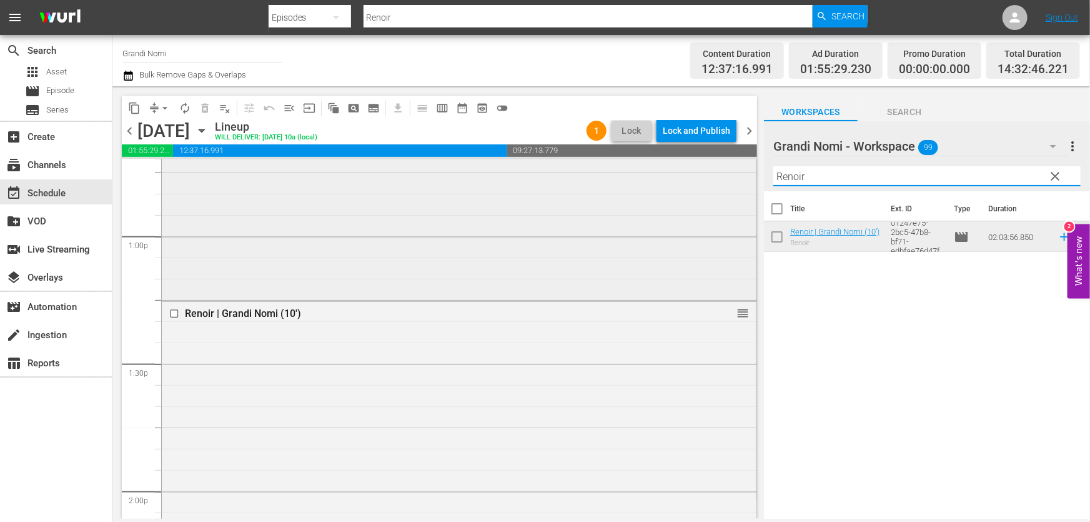
drag, startPoint x: 904, startPoint y: 175, endPoint x: 518, endPoint y: 217, distance: 388.4
click at [494, 221] on div "content_copy compress arrow_drop_down autorenew_outlined delete_forever_outline…" at bounding box center [601, 302] width 978 height 432
paste input "Life (2015)"
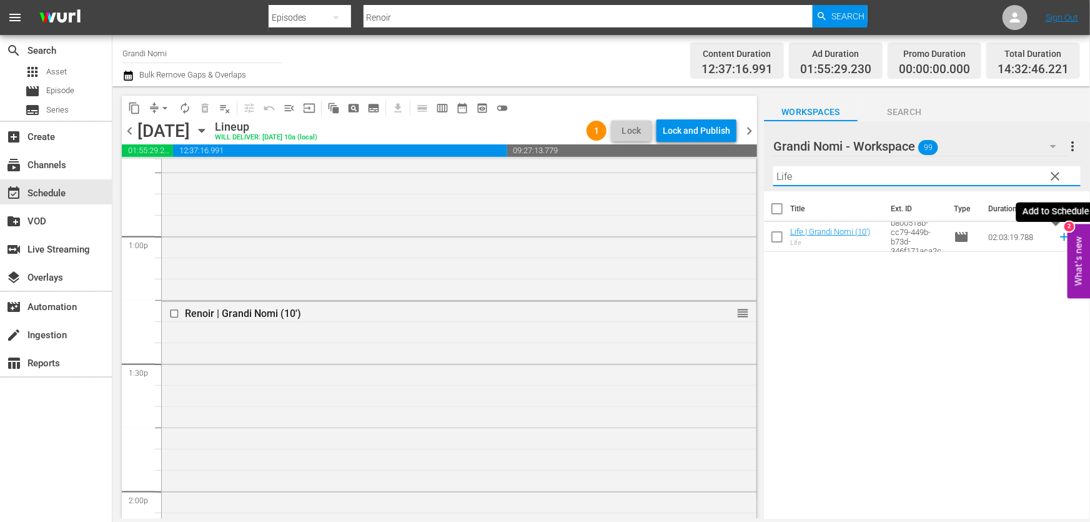
click at [1058, 236] on icon at bounding box center [1065, 237] width 14 height 14
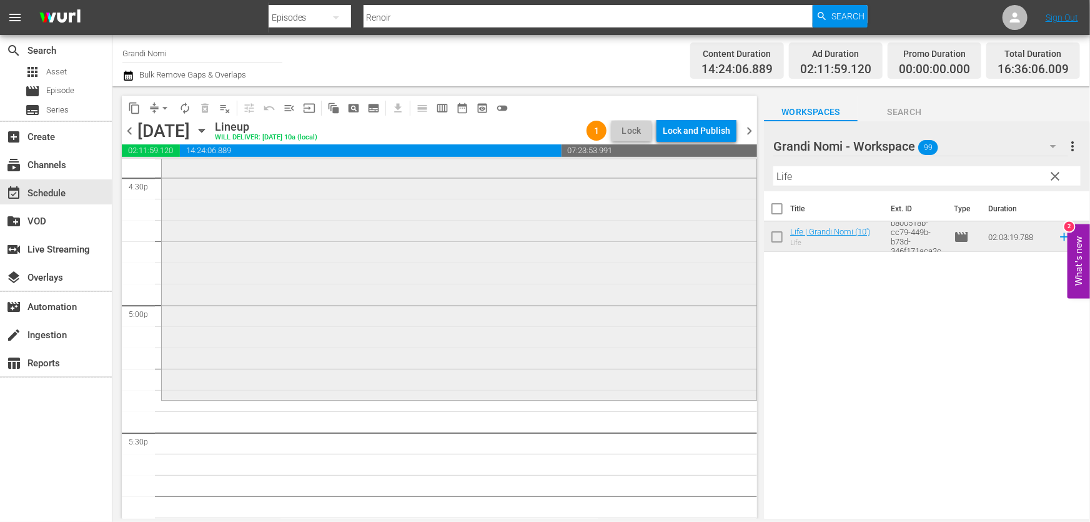
scroll to position [4316, 0]
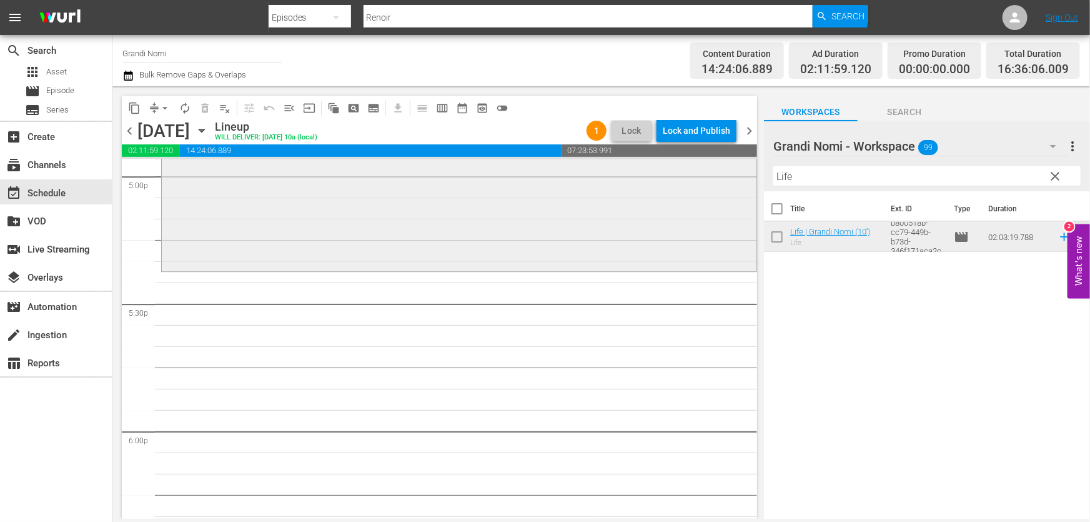
drag, startPoint x: 887, startPoint y: 181, endPoint x: 527, endPoint y: 245, distance: 365.5
click at [545, 241] on div "content_copy compress arrow_drop_down autorenew_outlined delete_forever_outline…" at bounding box center [601, 302] width 978 height 432
paste input "I diari della motocicletta"
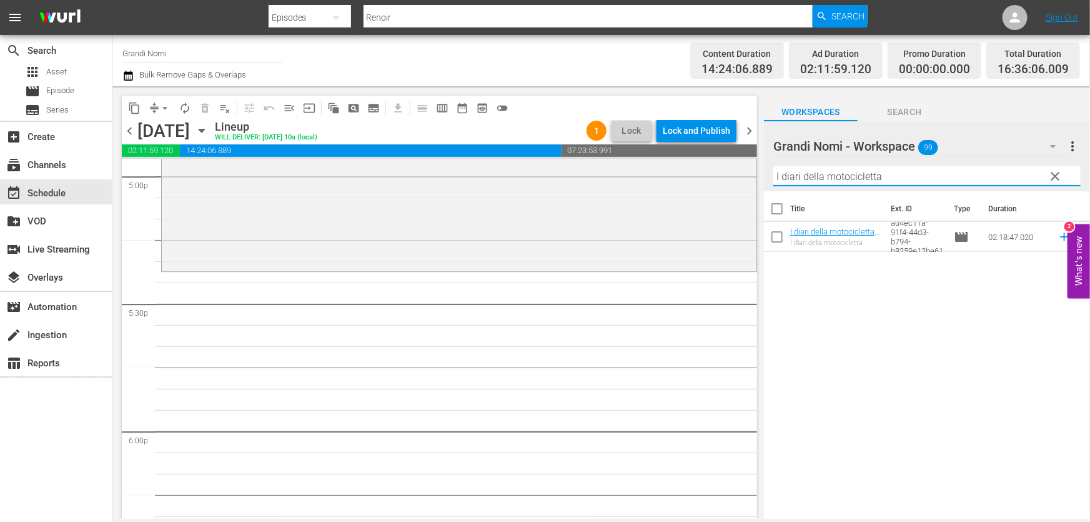
click at [1058, 237] on icon at bounding box center [1065, 237] width 14 height 14
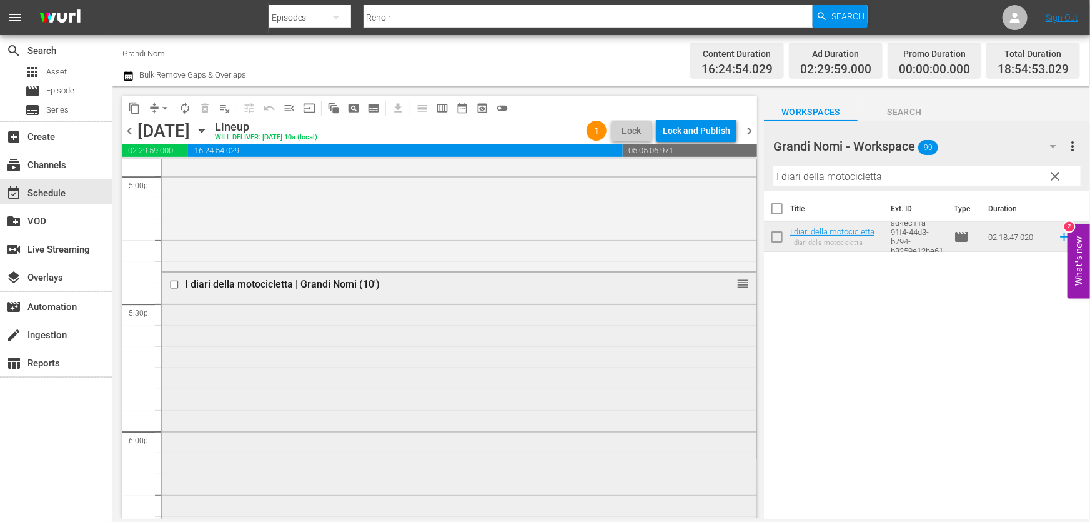
scroll to position [4714, 0]
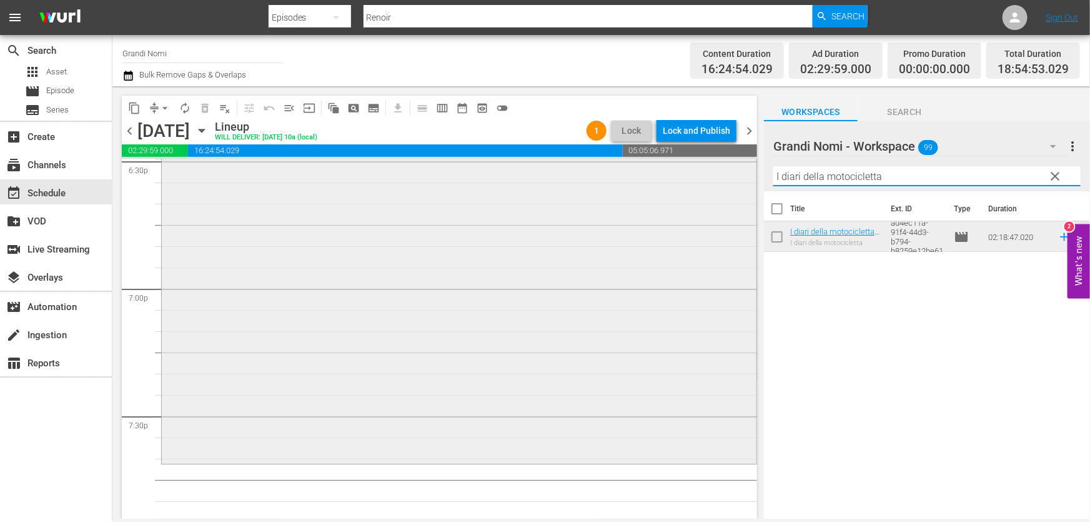
drag, startPoint x: 921, startPoint y: 172, endPoint x: 566, endPoint y: 212, distance: 357.7
click at [570, 211] on div "content_copy compress arrow_drop_down autorenew_outlined delete_forever_outline…" at bounding box center [601, 302] width 978 height 432
paste input "Oltre la notte"
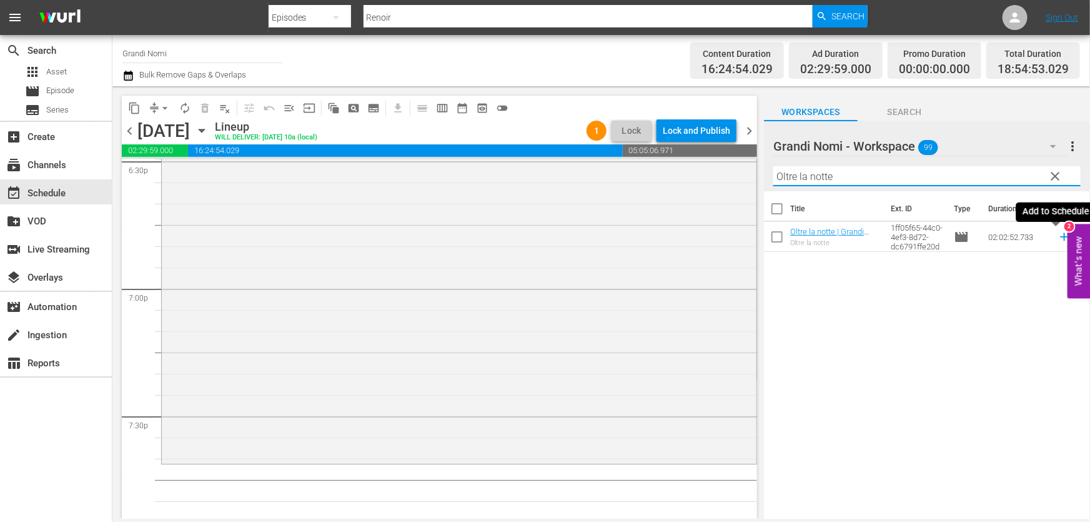
type input "Oltre la notte"
click at [1058, 238] on icon at bounding box center [1065, 237] width 14 height 14
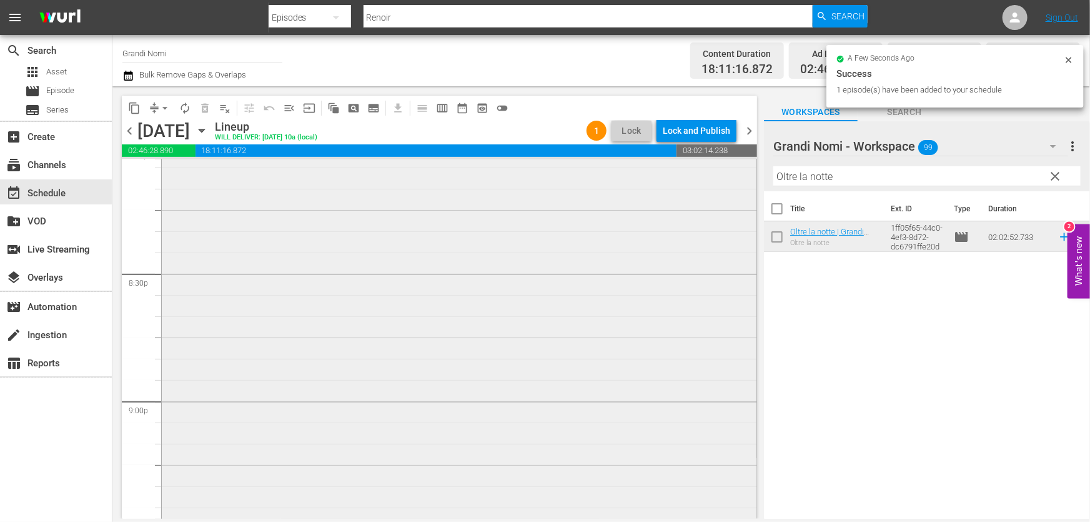
scroll to position [5338, 0]
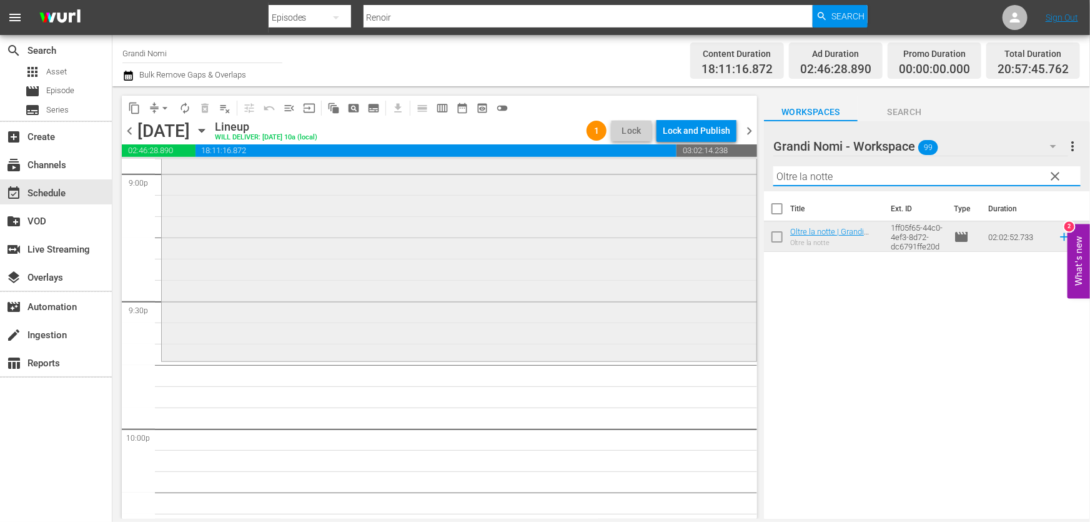
drag, startPoint x: 868, startPoint y: 184, endPoint x: 565, endPoint y: 244, distance: 308.3
click at [565, 244] on div "content_copy compress arrow_drop_down autorenew_outlined delete_forever_outline…" at bounding box center [601, 302] width 978 height 432
paste input "text"
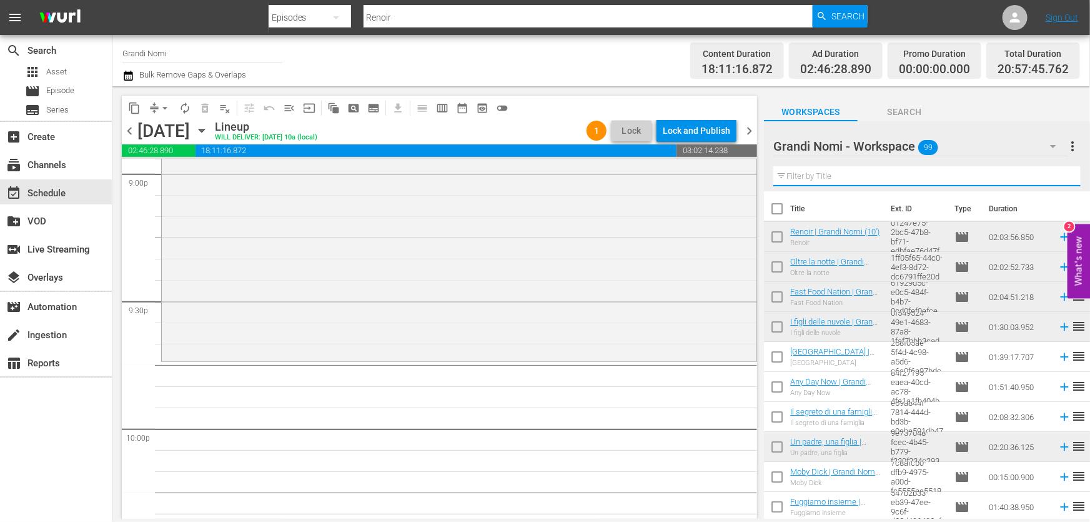
paste input "text"
click at [877, 179] on input "text" at bounding box center [926, 176] width 307 height 20
paste input "Oltre le Colline"
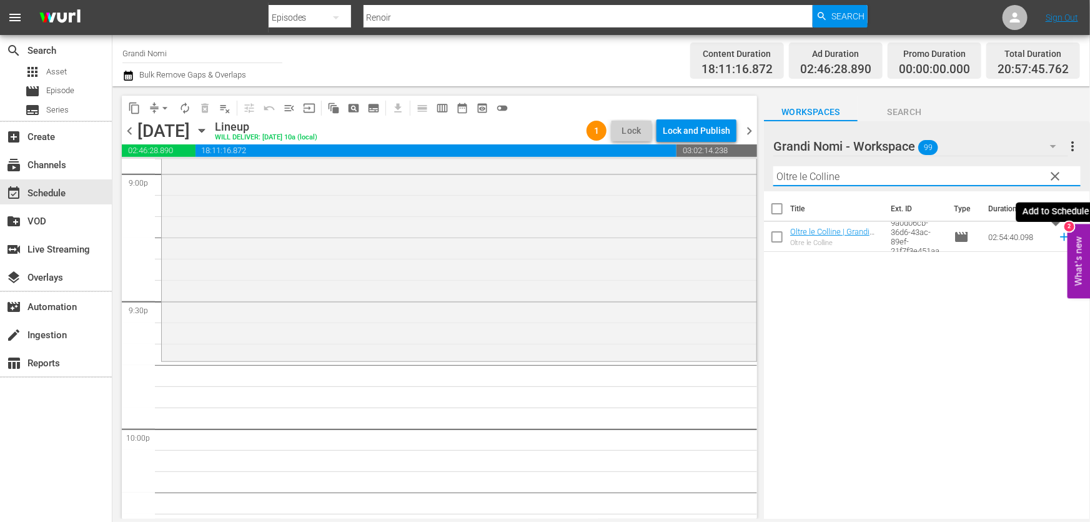
click at [1058, 239] on icon at bounding box center [1065, 237] width 14 height 14
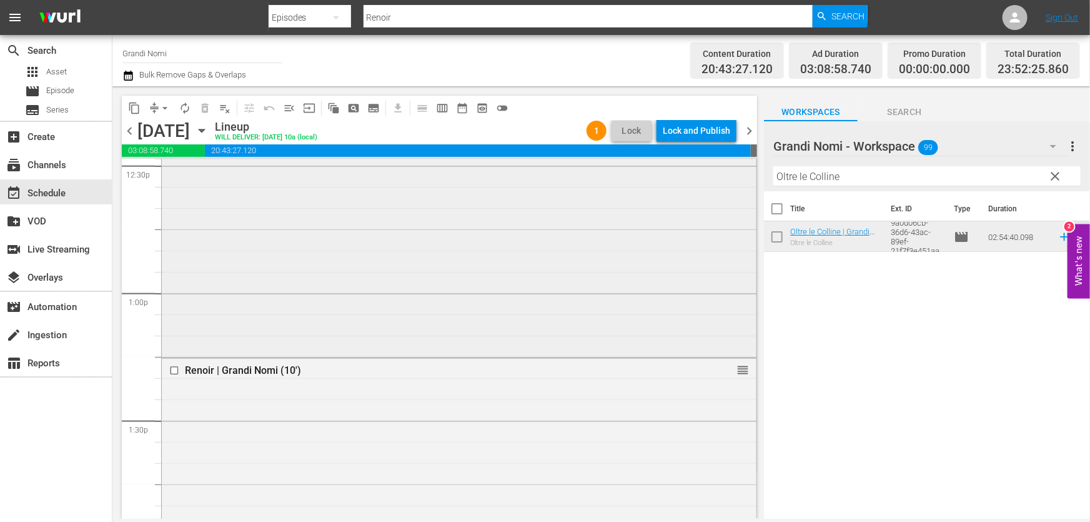
scroll to position [2896, 0]
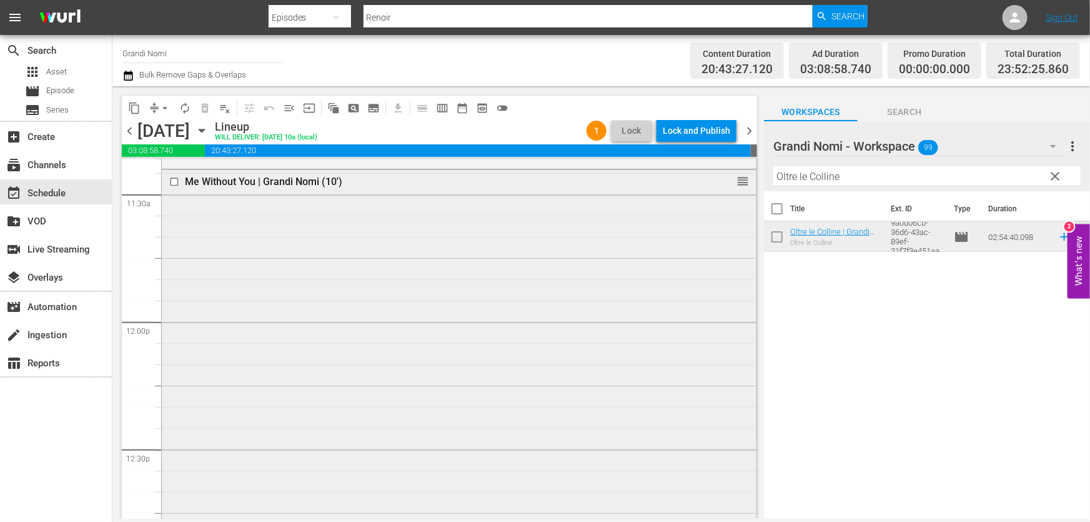
click at [175, 183] on input "checkbox" at bounding box center [175, 181] width 13 height 11
click at [206, 104] on span "delete_forever_outlined" at bounding box center [205, 108] width 12 height 12
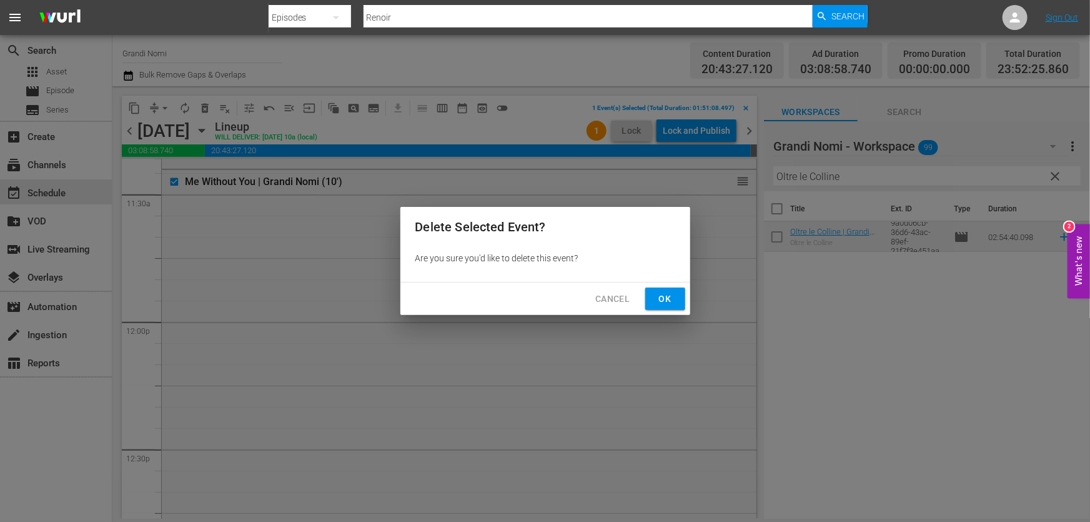
click at [670, 299] on span "Ok" at bounding box center [665, 299] width 20 height 16
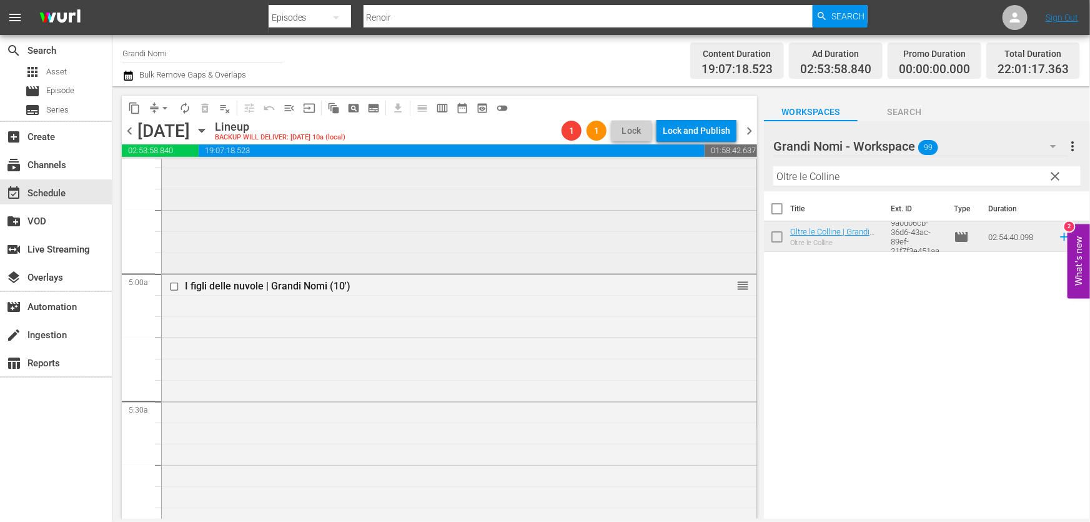
scroll to position [1022, 0]
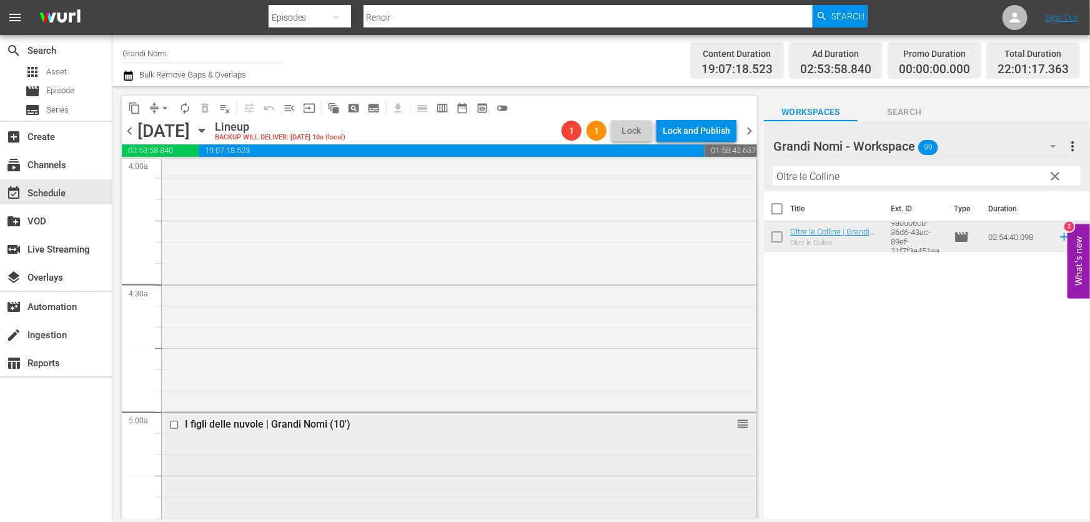
click at [174, 422] on input "checkbox" at bounding box center [175, 425] width 13 height 11
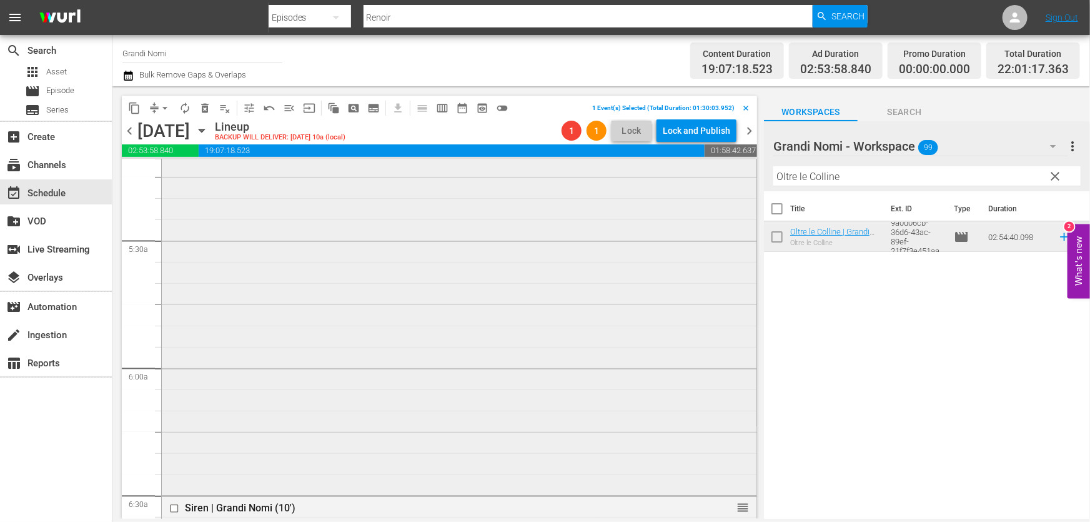
scroll to position [1249, 0]
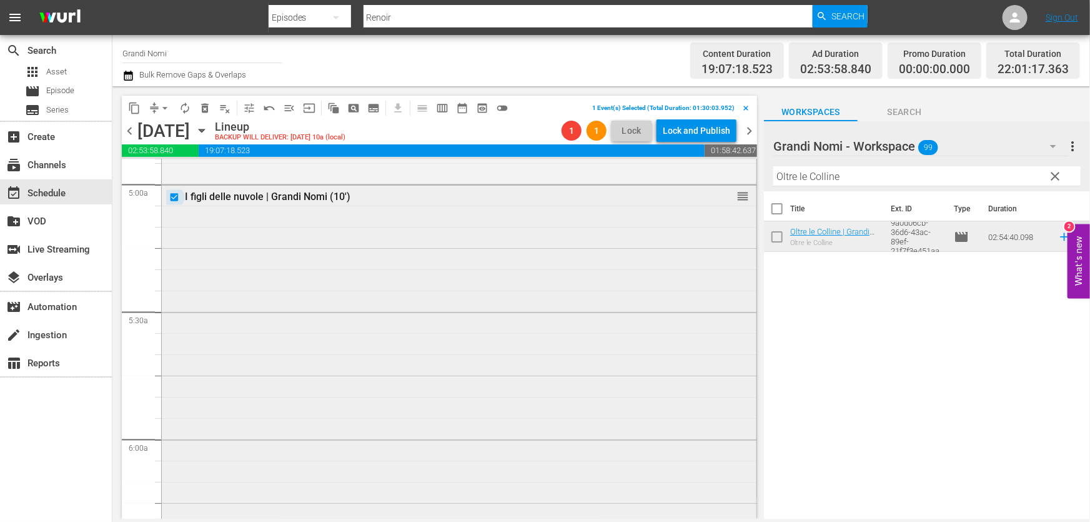
click at [173, 197] on input "checkbox" at bounding box center [175, 197] width 13 height 11
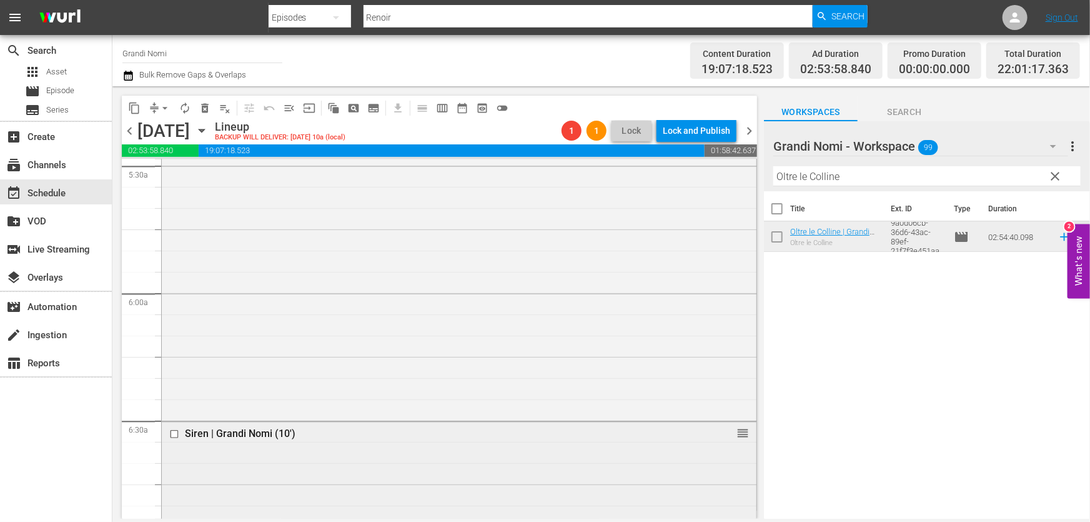
scroll to position [1533, 0]
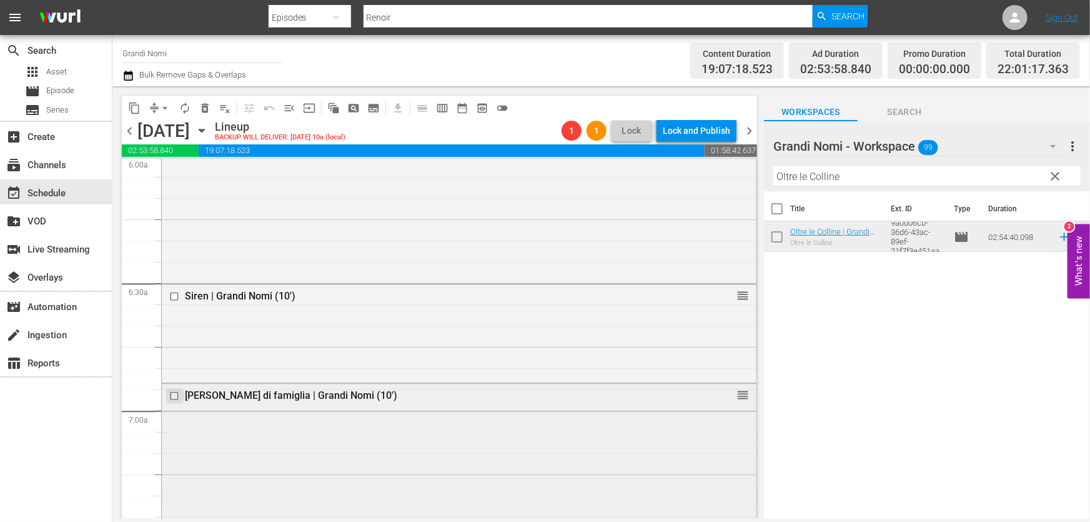
click at [180, 396] on input "checkbox" at bounding box center [175, 395] width 13 height 11
click at [209, 109] on span "delete_forever_outlined" at bounding box center [205, 108] width 12 height 12
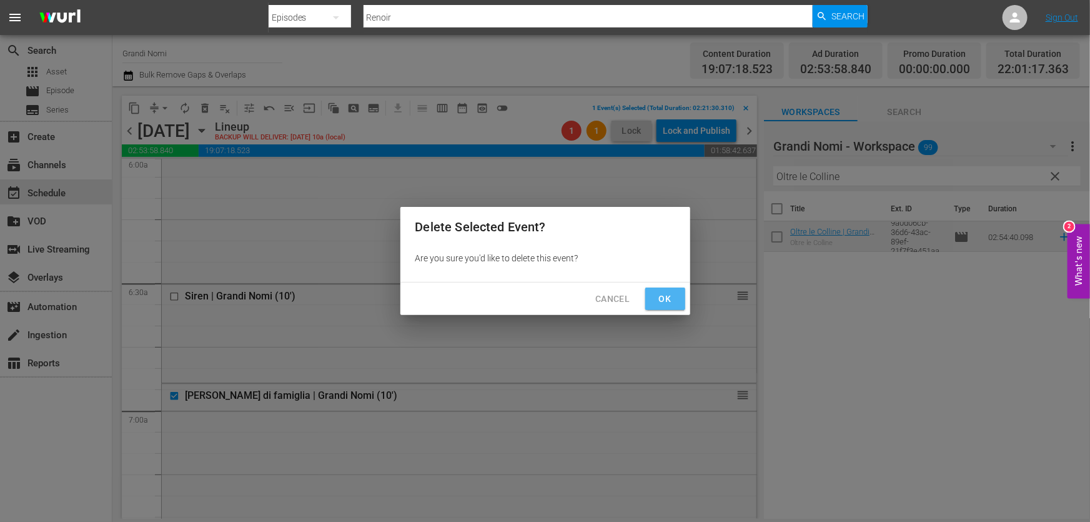
click at [675, 296] on span "Ok" at bounding box center [665, 299] width 20 height 16
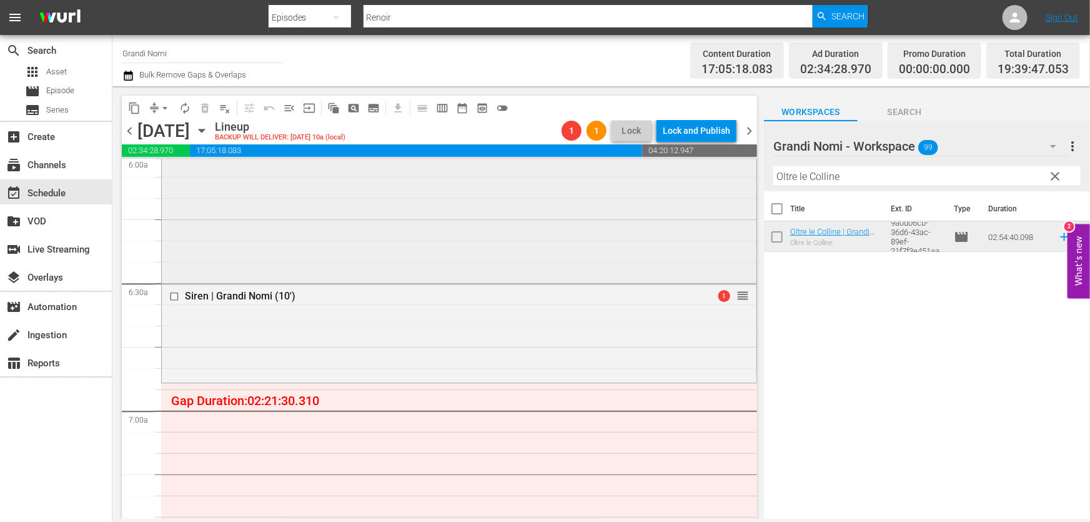
drag, startPoint x: 827, startPoint y: 188, endPoint x: 437, endPoint y: 219, distance: 391.7
click at [455, 219] on div "content_copy compress arrow_drop_down autorenew_outlined delete_forever_outline…" at bounding box center [601, 302] width 978 height 432
paste input "Me Without You"
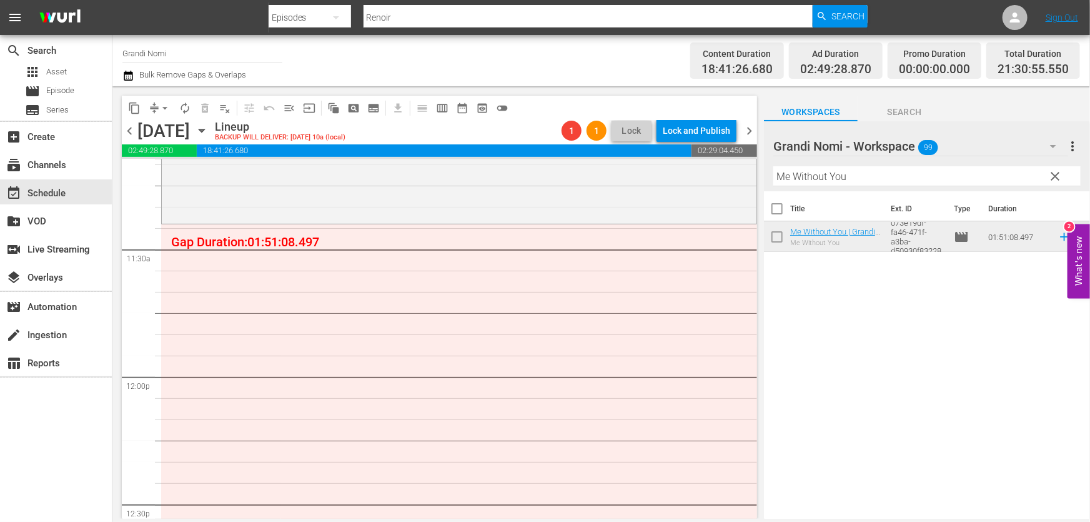
scroll to position [2953, 0]
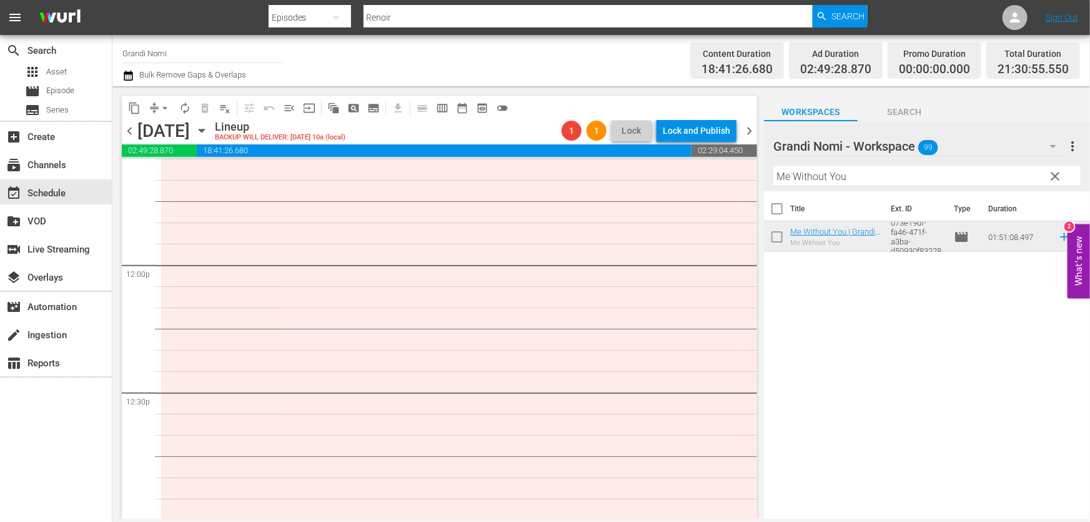
drag, startPoint x: 850, startPoint y: 179, endPoint x: 605, endPoint y: 192, distance: 245.3
click at [621, 192] on div "content_copy compress arrow_drop_down autorenew_outlined delete_forever_outline…" at bounding box center [601, 302] width 978 height 432
paste input "[PERSON_NAME] di famiglia"
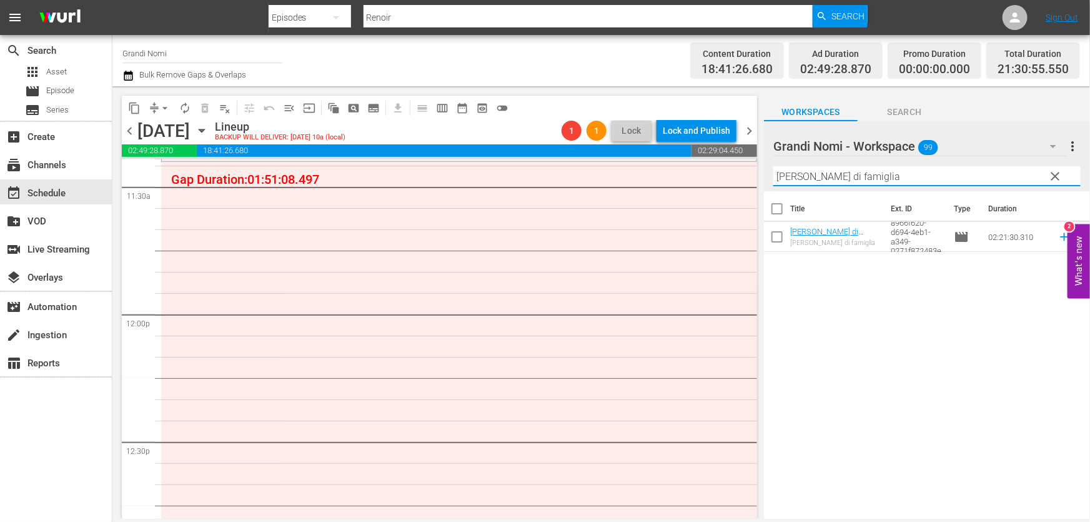
scroll to position [2726, 0]
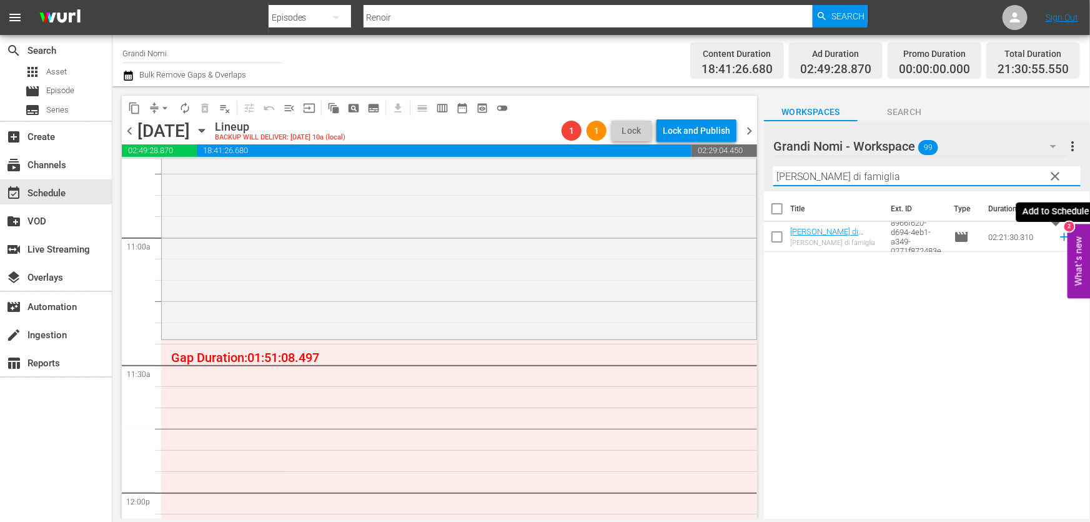
type input "[PERSON_NAME] di famiglia"
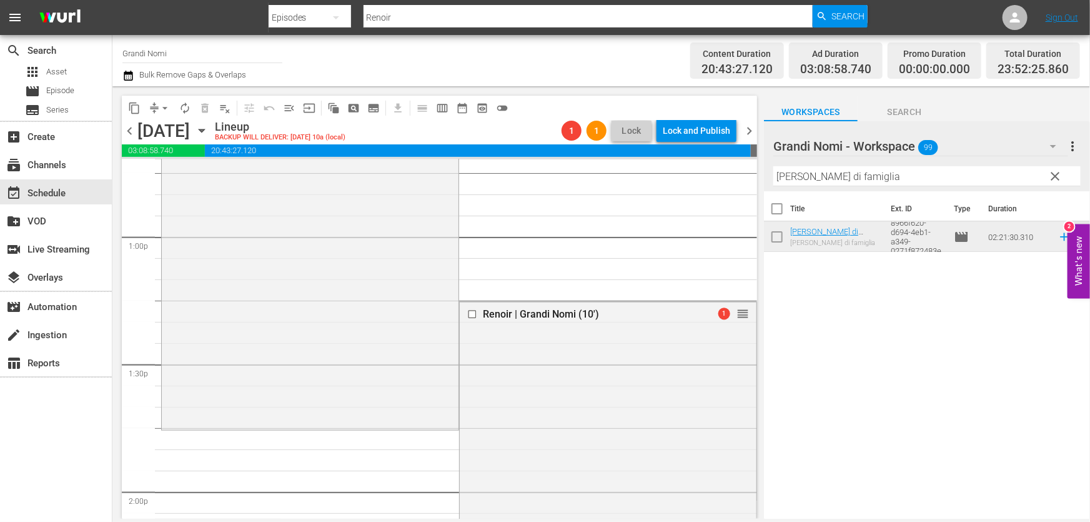
scroll to position [3237, 0]
click at [130, 77] on icon "button" at bounding box center [128, 76] width 9 height 10
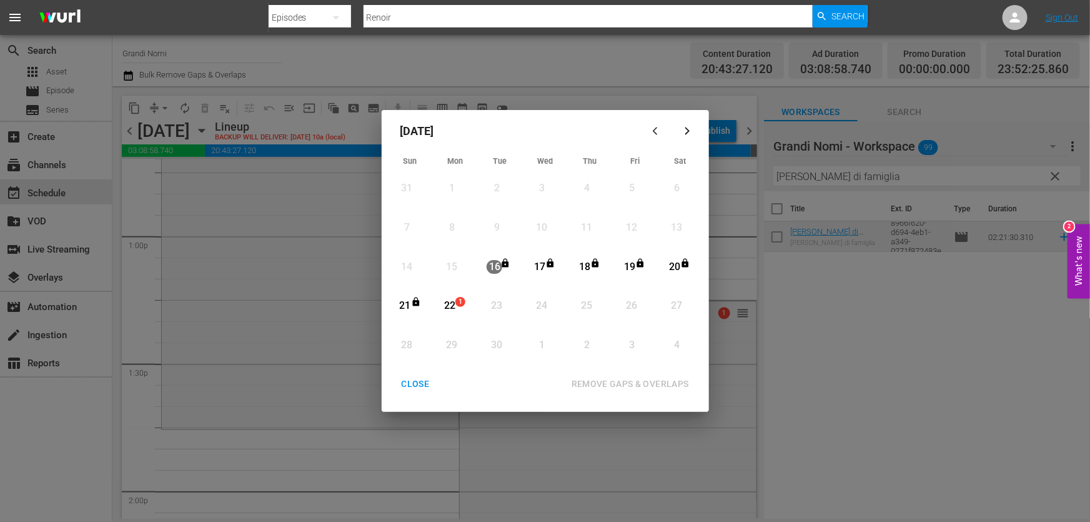
click at [445, 304] on div "22" at bounding box center [450, 306] width 16 height 14
click at [630, 379] on div "REMOVE GAPS & OVERLAPS" at bounding box center [630, 384] width 137 height 16
click at [406, 387] on div "CLOSE" at bounding box center [416, 384] width 48 height 16
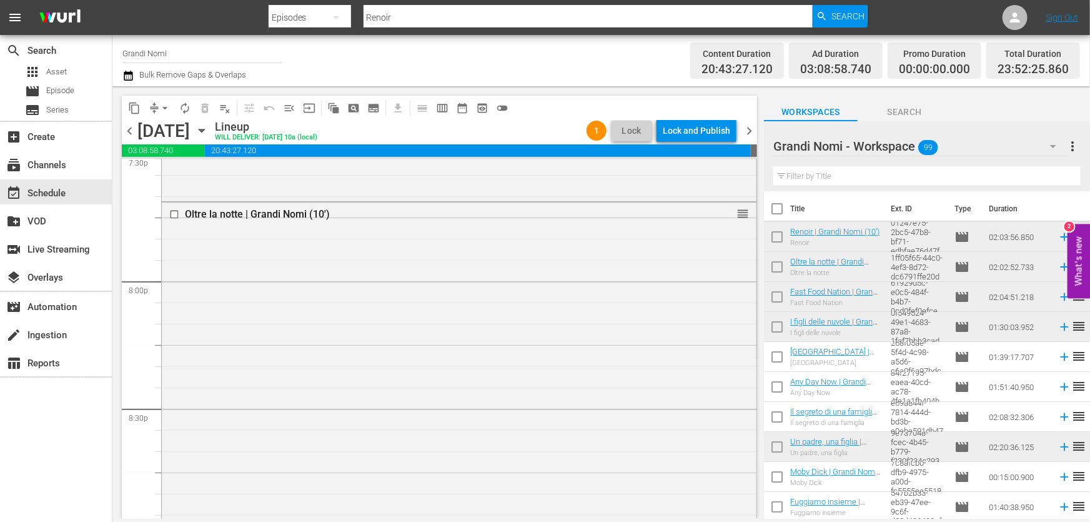
scroll to position [4871, 0]
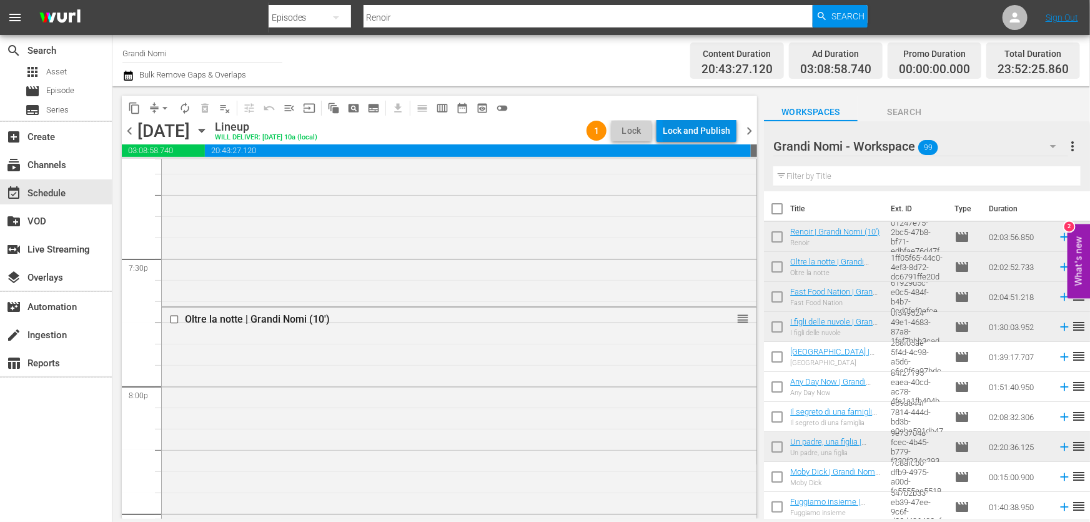
click at [715, 131] on div "Lock and Publish" at bounding box center [696, 130] width 67 height 22
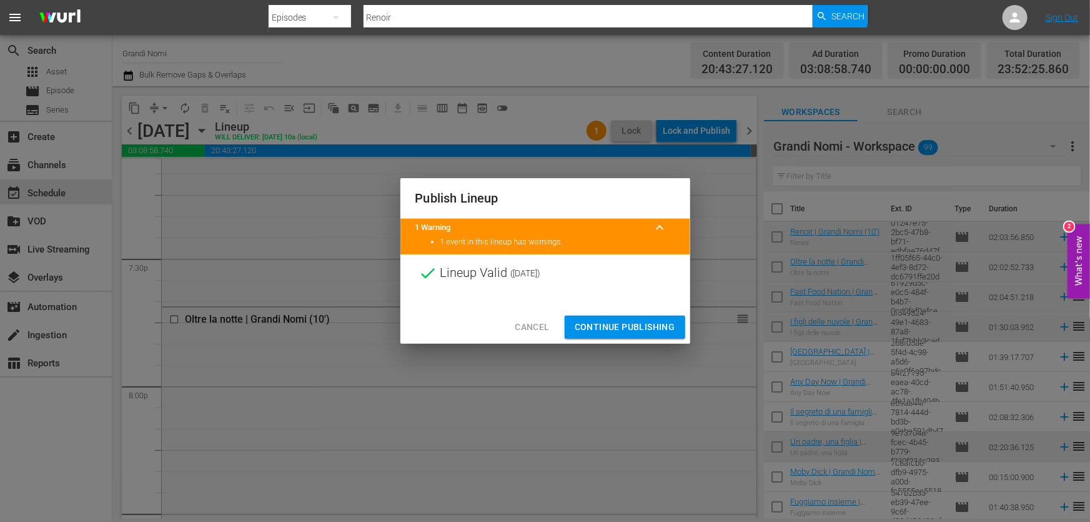
click at [632, 332] on span "Continue Publishing" at bounding box center [625, 327] width 101 height 16
